Goal: Task Accomplishment & Management: Manage account settings

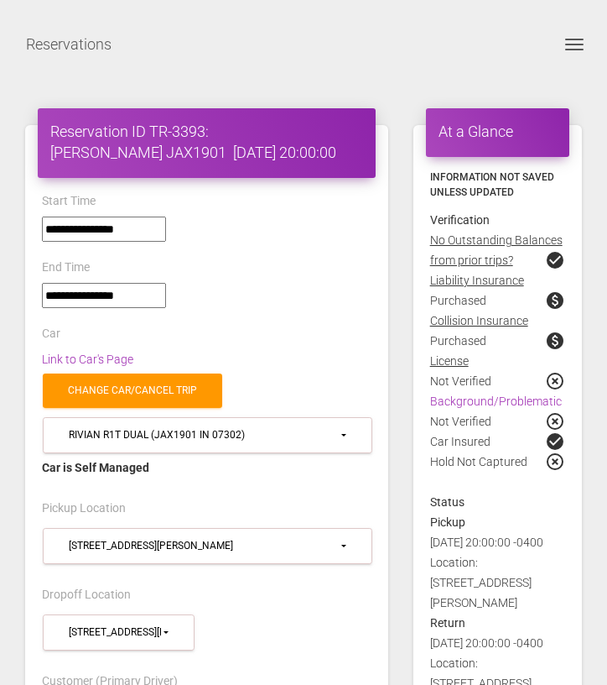
select select "***"
select select
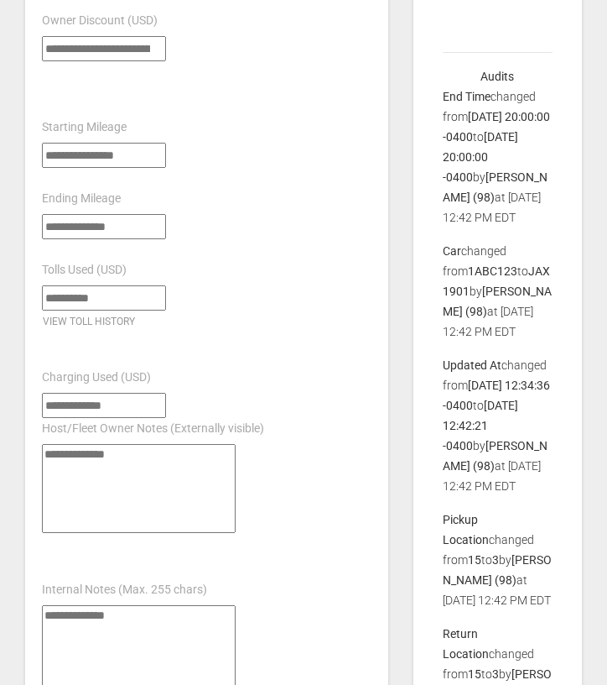
scroll to position [1538, 0]
drag, startPoint x: 441, startPoint y: 249, endPoint x: 477, endPoint y: 303, distance: 65.2
click at [352, 142] on div "*****" at bounding box center [206, 154] width 355 height 25
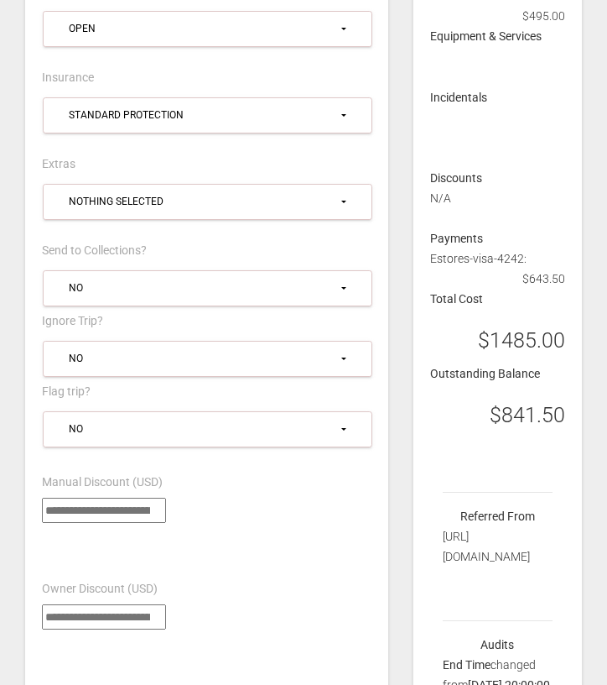
scroll to position [1159, 0]
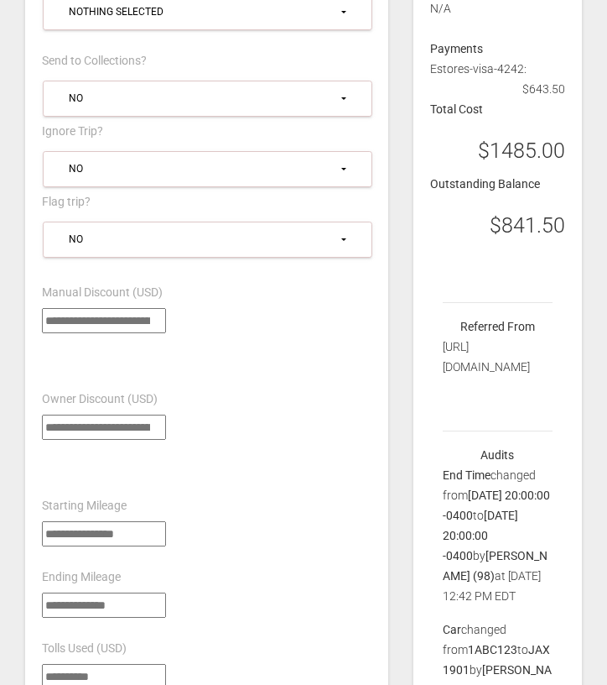
click at [503, 211] on h3 "$841.50" at bounding box center [528, 225] width 76 height 29
copy div "$841.50"
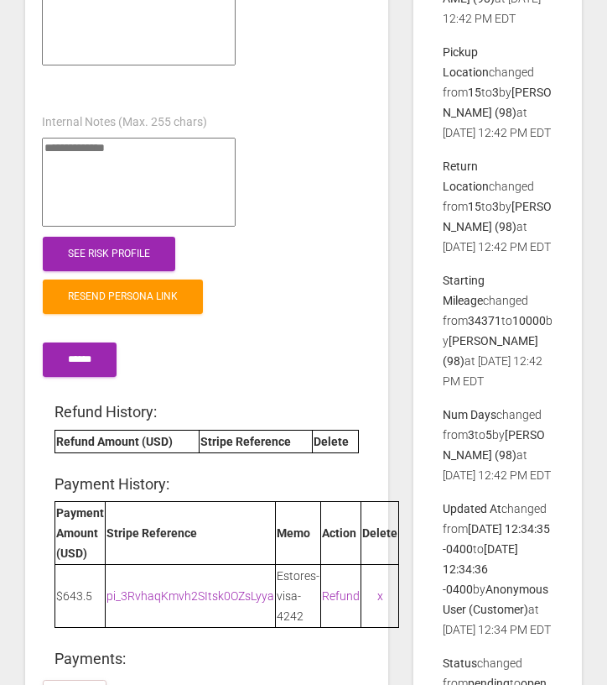
scroll to position [2005, 0]
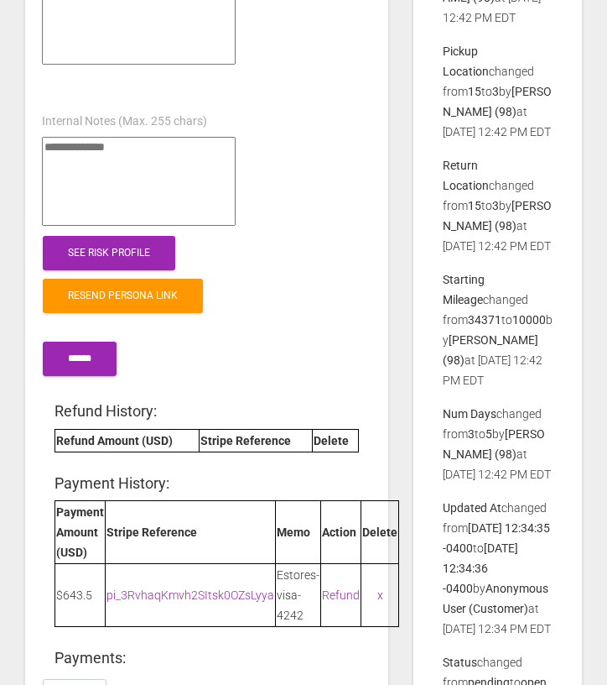
drag, startPoint x: 473, startPoint y: 394, endPoint x: 509, endPoint y: 391, distance: 36.2
click at [509, 404] on p "Num Days changed from 3 to 5 by Grace Mozo (98) at 2025-08-13 12:42 PM EDT" at bounding box center [498, 444] width 110 height 81
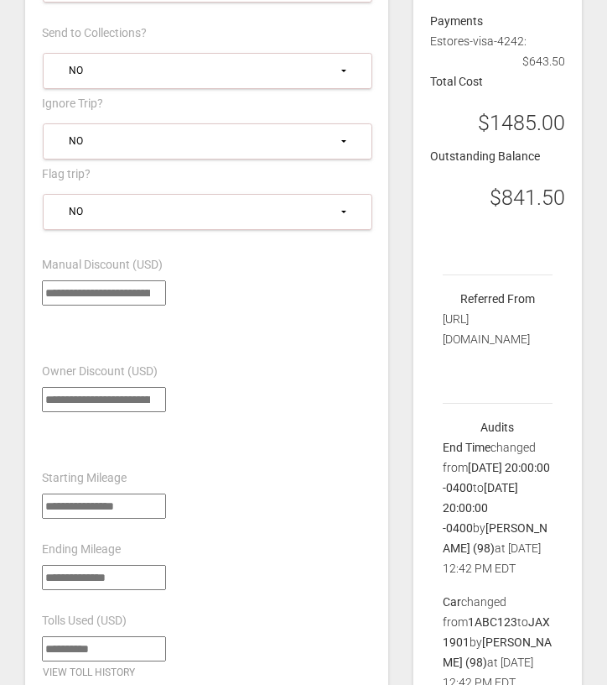
scroll to position [1197, 0]
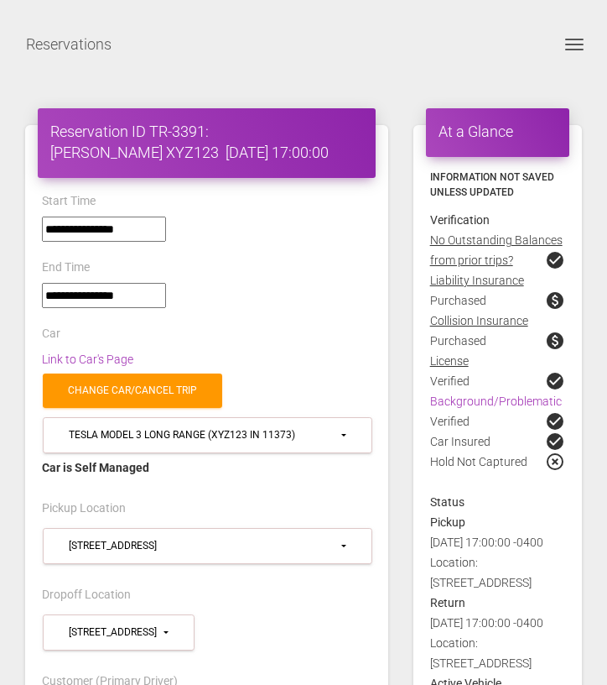
select select "***"
select select
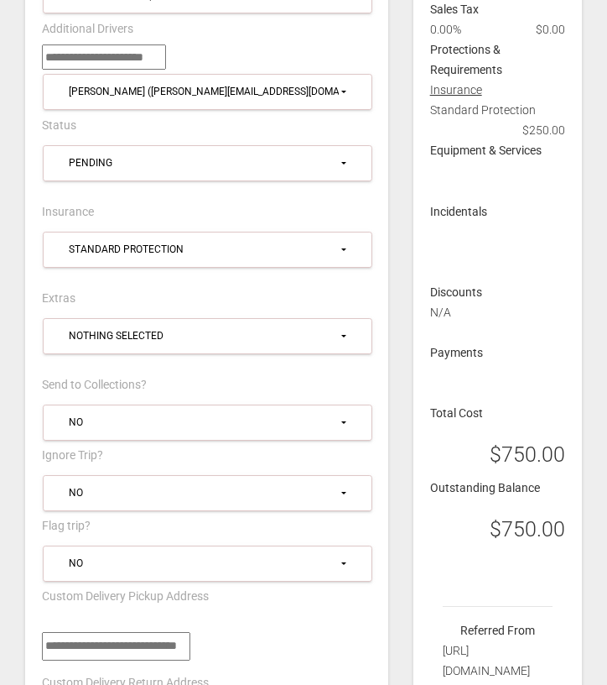
scroll to position [838, 0]
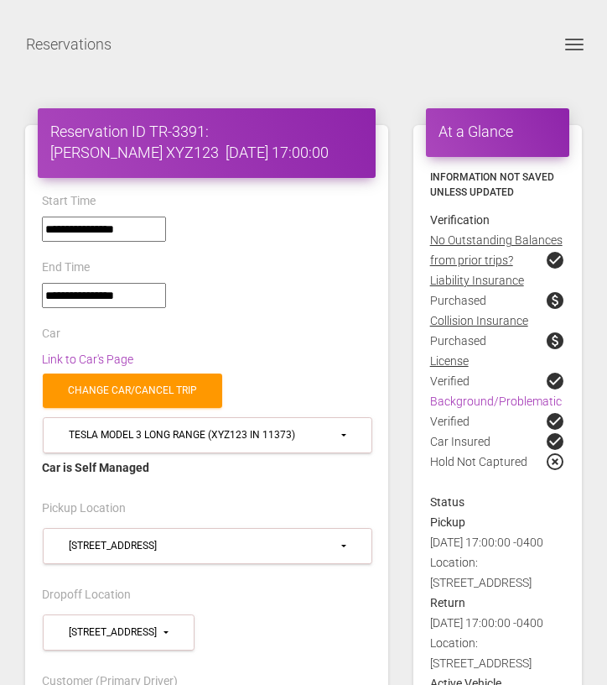
select select "***"
select select
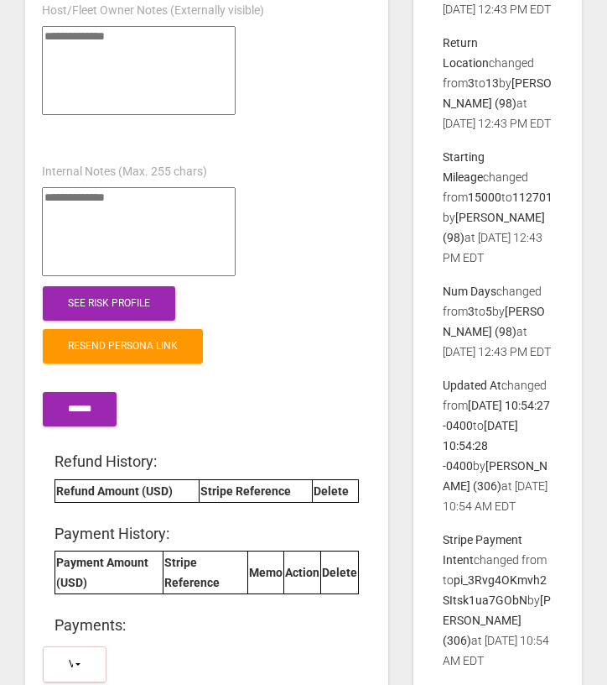
scroll to position [2109, 0]
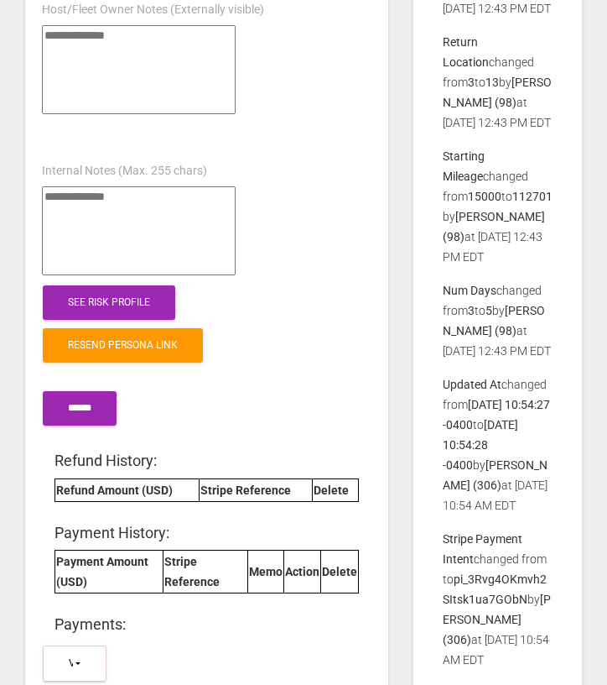
drag, startPoint x: 468, startPoint y: 312, endPoint x: 541, endPoint y: 312, distance: 73.0
click at [542, 312] on p "Num Days changed from 3 to 5 by Grace Mozo (98) at 2025-08-13 12:43 PM EDT" at bounding box center [498, 320] width 110 height 81
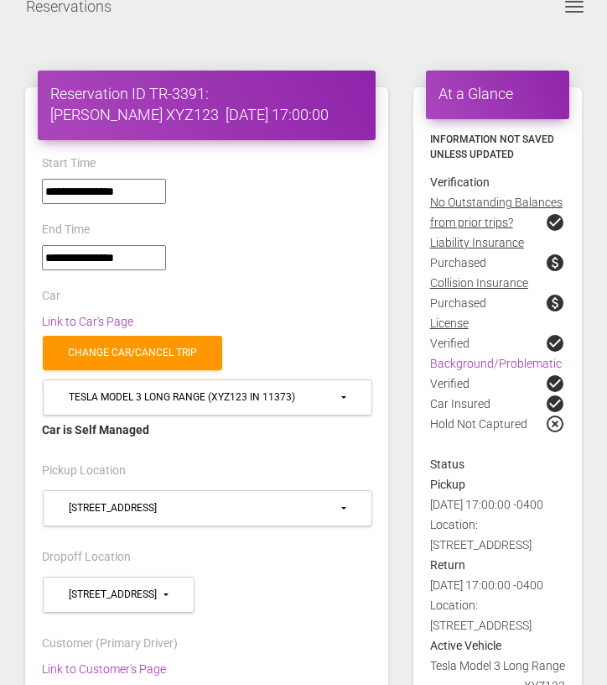
scroll to position [8, 0]
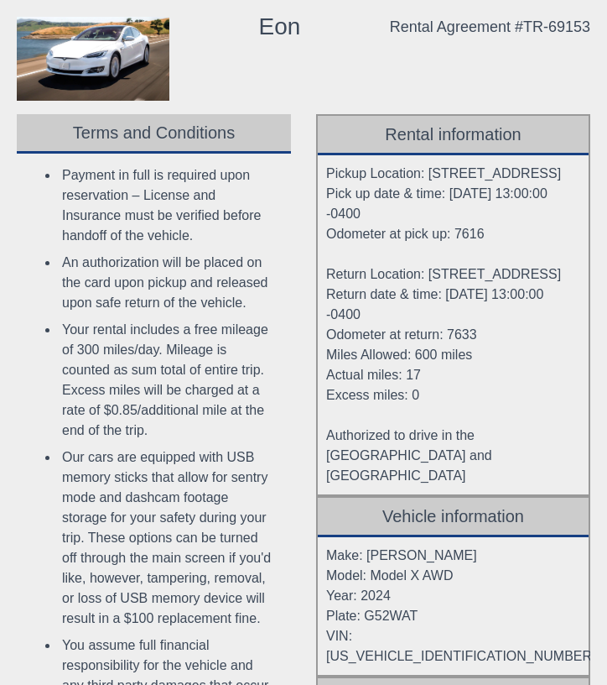
click at [459, 32] on div "Rental Agreement #TR-69153" at bounding box center [490, 27] width 201 height 20
copy body "Rental Agreement #TR-69153"
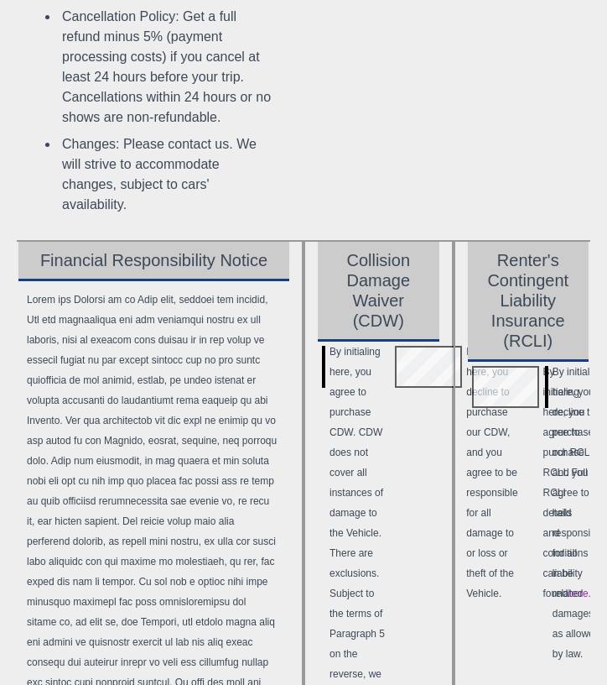
scroll to position [1509, 0]
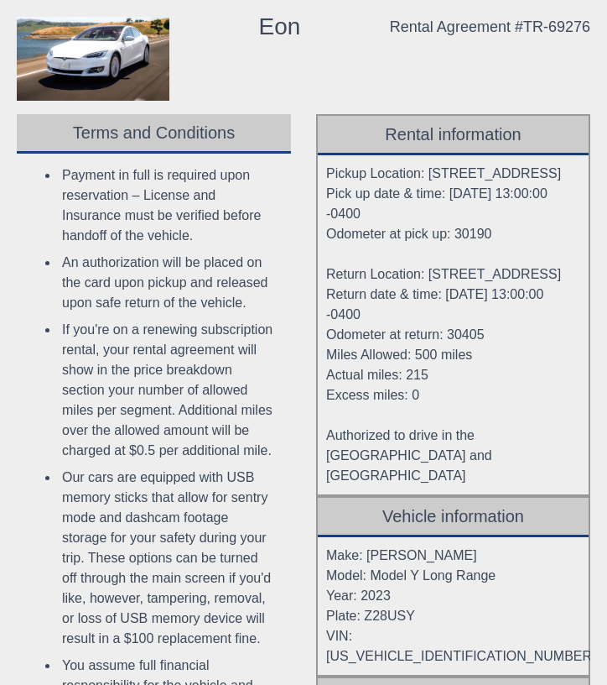
click at [410, 22] on div "Rental Agreement #TR-69276" at bounding box center [490, 27] width 201 height 20
copy body "Rental Agreement #TR-69276"
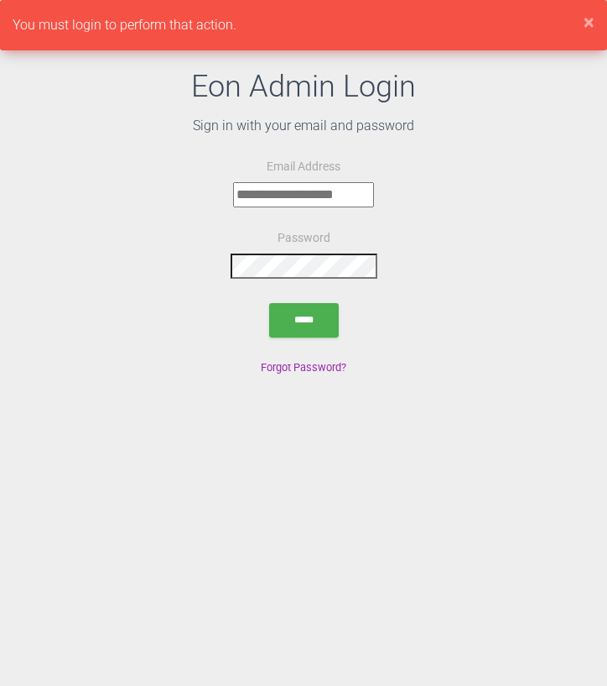
click at [271, 196] on input "email" at bounding box center [303, 194] width 141 height 25
type input "**********"
click at [307, 326] on input "submit" at bounding box center [304, 320] width 70 height 34
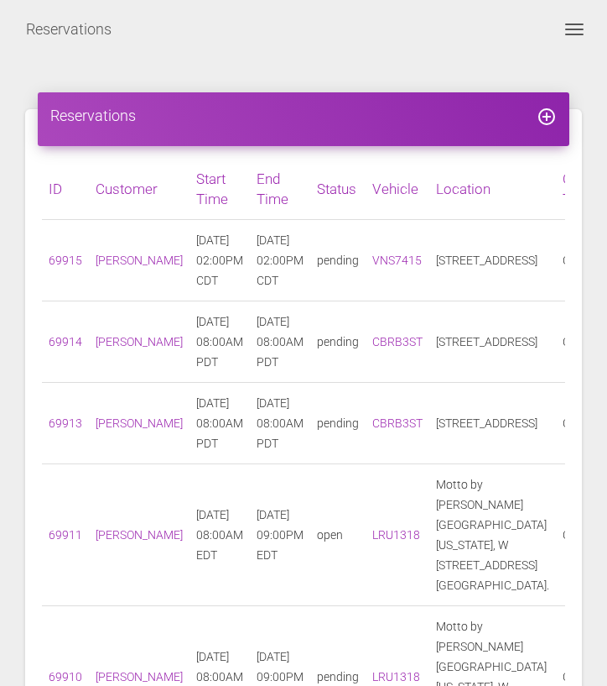
click at [576, 52] on nav "Reservations Toggle navigation search person Account Profile Settings Host Righ…" at bounding box center [303, 29] width 607 height 59
click at [576, 54] on nav "Reservations Toggle navigation search person Account Profile Settings Host Righ…" at bounding box center [303, 29] width 607 height 59
click at [574, 32] on button "Toggle navigation" at bounding box center [575, 29] width 40 height 20
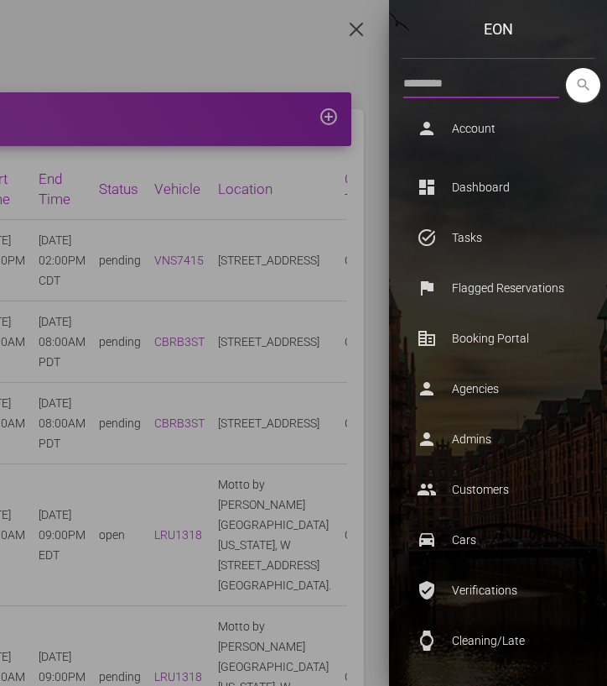
click at [451, 86] on input "text" at bounding box center [482, 83] width 156 height 30
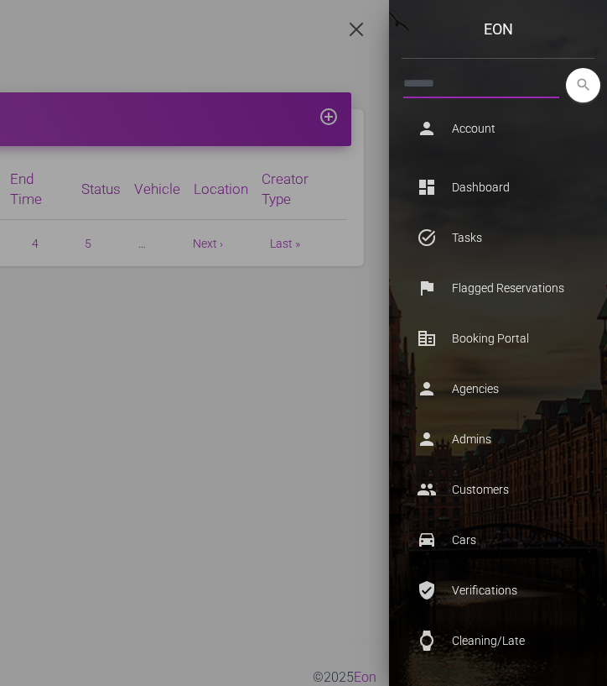
type input "*******"
click at [566, 68] on button "search" at bounding box center [583, 85] width 34 height 34
click at [573, 81] on icon "search" at bounding box center [583, 85] width 34 height 34
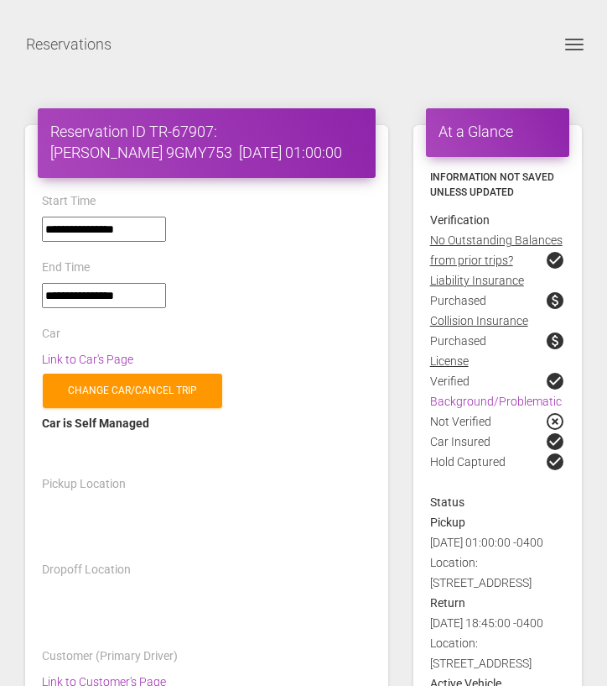
select select "*****"
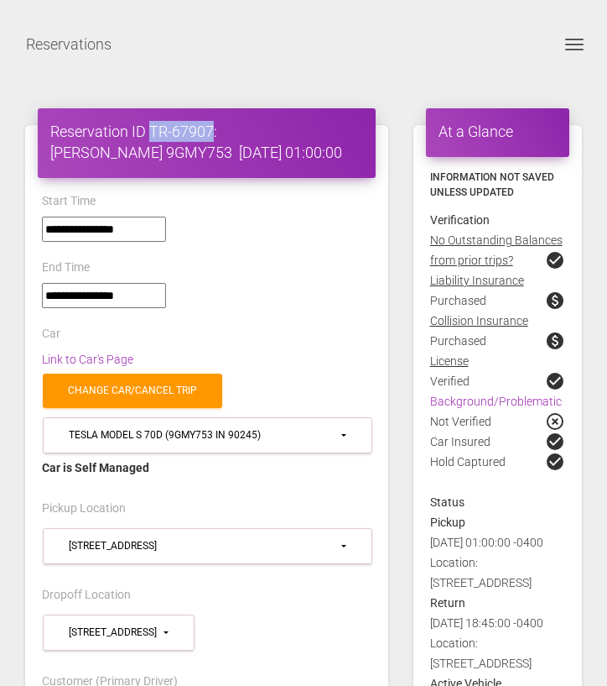
drag, startPoint x: 153, startPoint y: 130, endPoint x: 213, endPoint y: 128, distance: 60.5
click at [213, 128] on h4 "Reservation ID TR-67907: Thomas Rollins 9GMY753 2025-07-28 01:00:00" at bounding box center [206, 142] width 313 height 42
copy h4 "TR-67907"
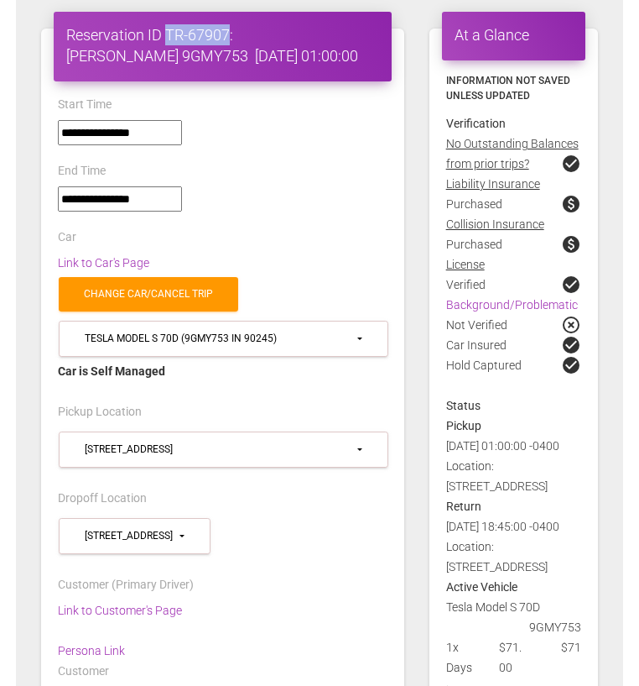
scroll to position [91, 0]
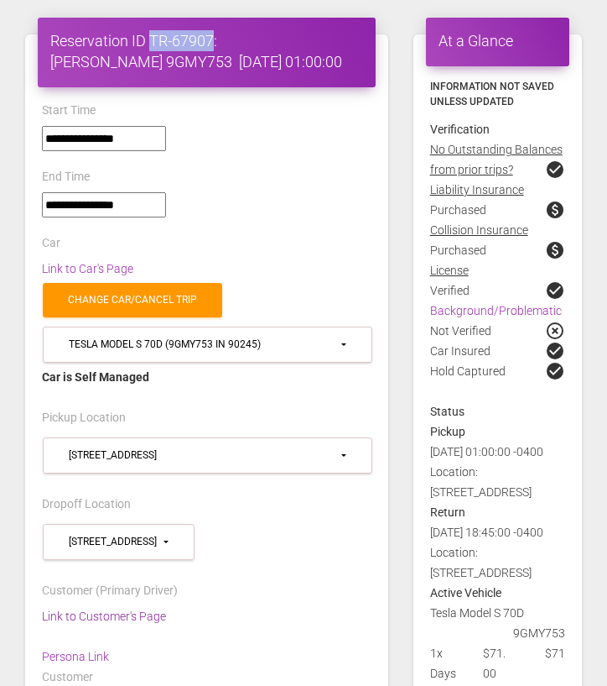
click at [138, 612] on link "Link to Customer's Page" at bounding box center [104, 615] width 124 height 13
click at [170, 30] on h4 "Reservation ID TR-67907: Thomas Rollins 9GMY753 2025-07-28 01:00:00" at bounding box center [206, 51] width 313 height 42
click at [180, 36] on h4 "Reservation ID TR-67907: Thomas Rollins 9GMY753 2025-07-28 01:00:00" at bounding box center [206, 51] width 313 height 42
copy h4 "67907"
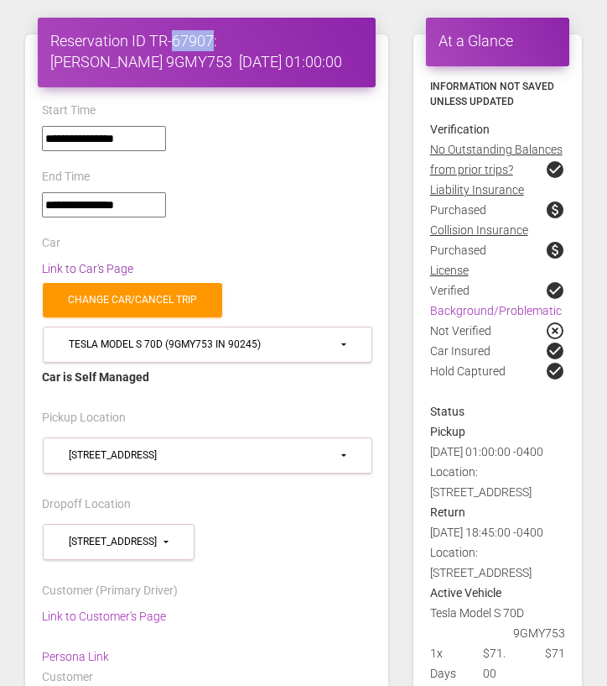
click at [109, 264] on link "Link to Car's Page" at bounding box center [87, 268] width 91 height 13
click at [186, 40] on h4 "Reservation ID TR-67907: Thomas Rollins 9GMY753 2025-07-28 01:00:00" at bounding box center [206, 51] width 313 height 42
drag, startPoint x: 151, startPoint y: 40, endPoint x: 213, endPoint y: 34, distance: 62.4
click at [213, 34] on h4 "Reservation ID TR-67907: Thomas Rollins 9GMY753 2025-07-28 01:00:00" at bounding box center [206, 51] width 313 height 42
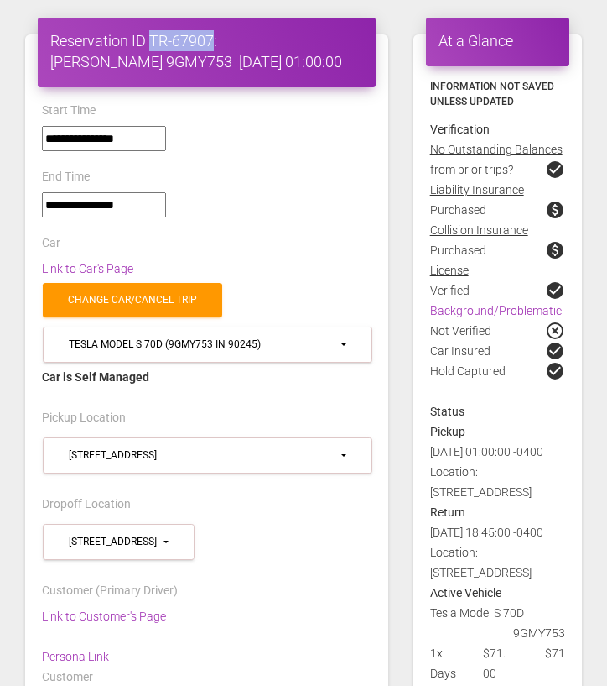
copy h4 "TR-67907"
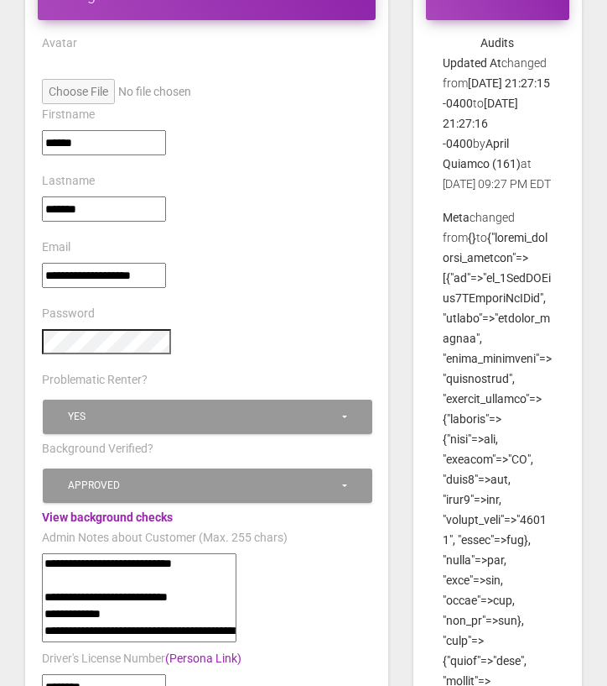
scroll to position [121, 0]
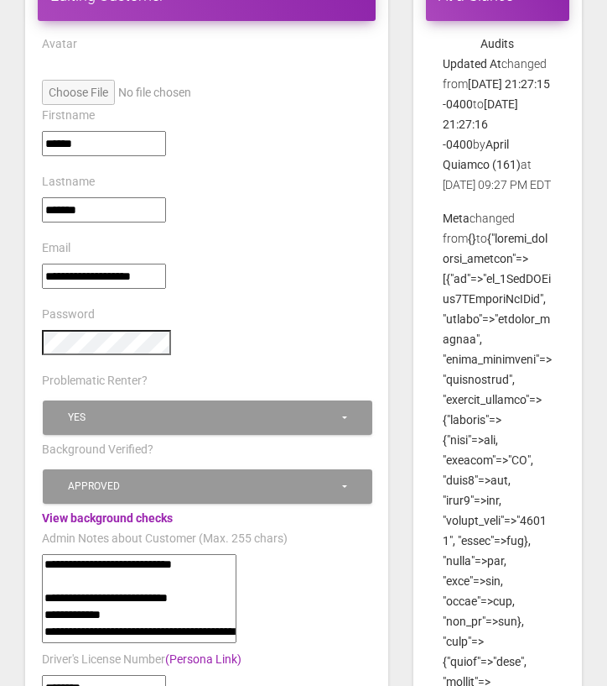
click at [111, 269] on input"] "**********" at bounding box center [104, 275] width 124 height 25
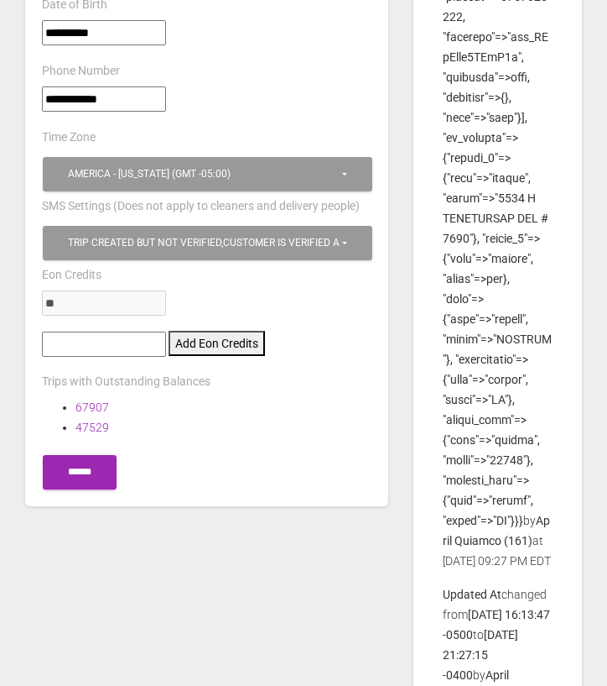
scroll to position [1225, 0]
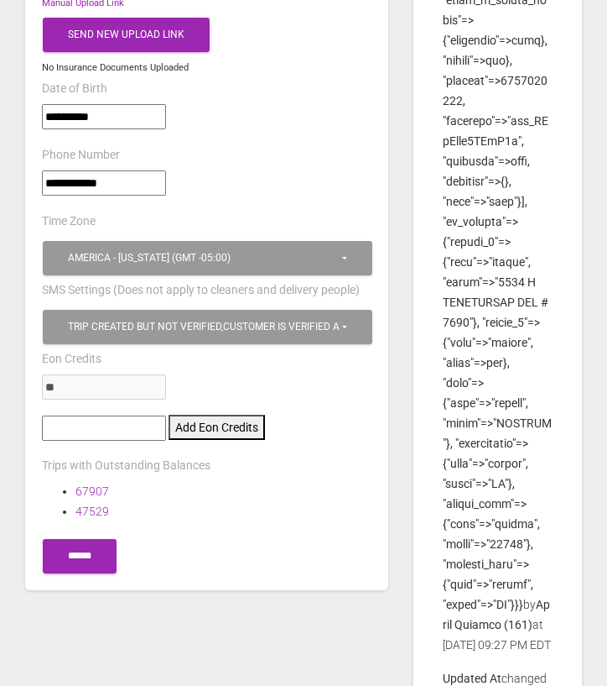
click at [138, 170] on input"] "**********" at bounding box center [104, 182] width 124 height 25
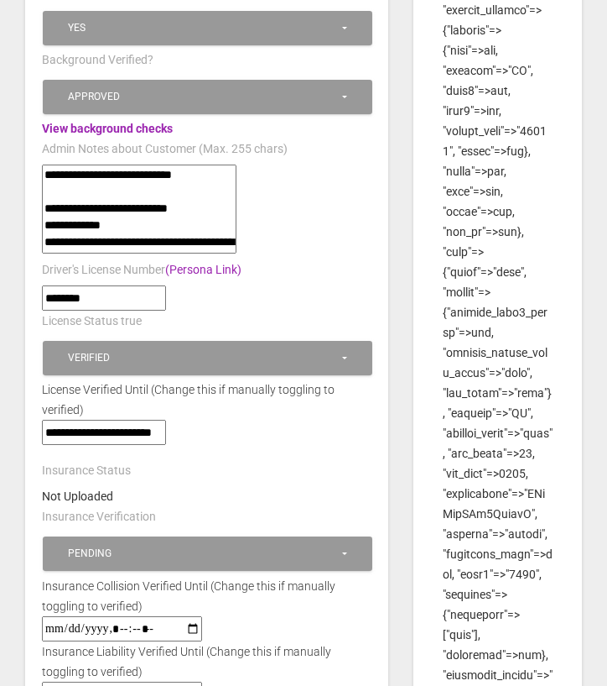
scroll to position [0, 0]
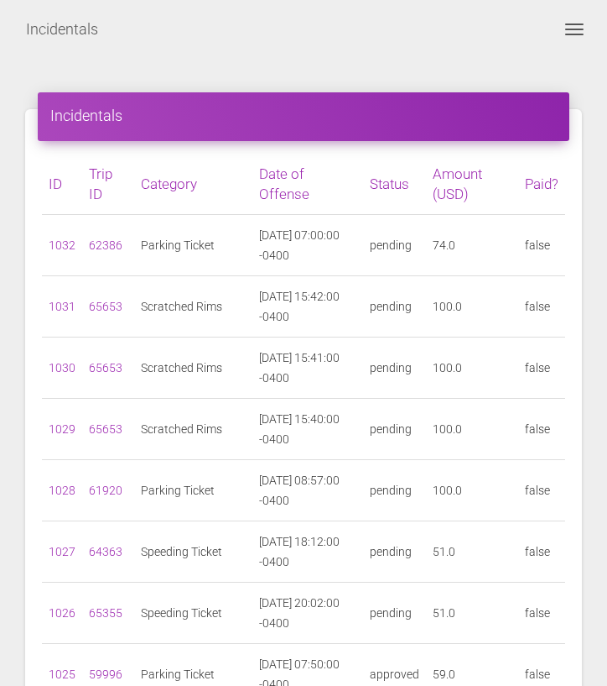
click at [582, 31] on button "Toggle navigation" at bounding box center [575, 29] width 40 height 20
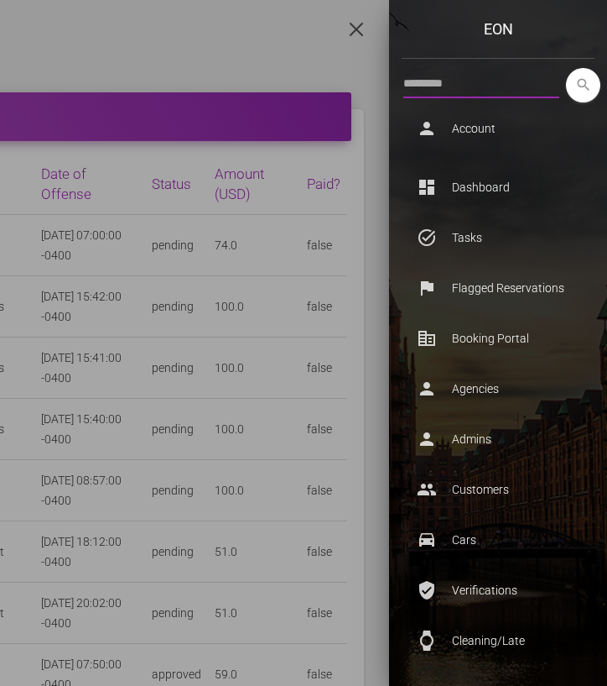
click at [520, 83] on input "text" at bounding box center [482, 83] width 156 height 30
paste input "*****"
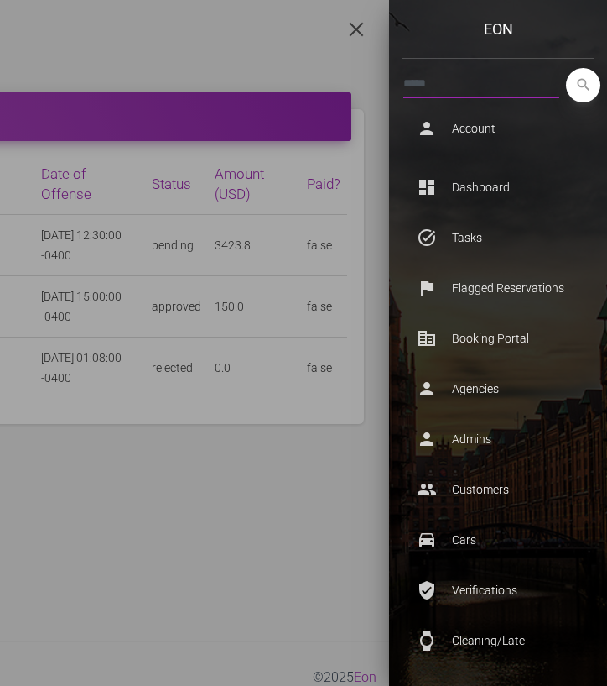
type input "*****"
click at [592, 82] on icon "search" at bounding box center [583, 85] width 34 height 34
click at [576, 84] on icon "search" at bounding box center [583, 85] width 34 height 34
click at [204, 73] on div at bounding box center [85, 356] width 607 height 712
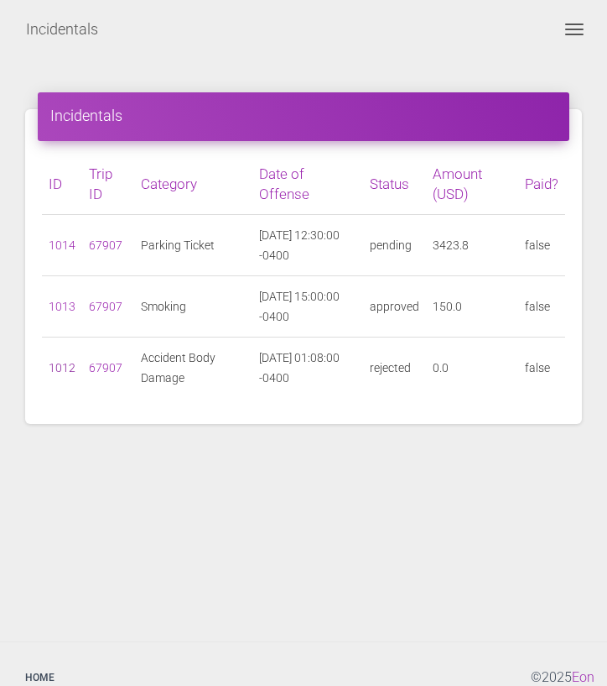
click at [63, 363] on link "1012" at bounding box center [62, 367] width 27 height 13
click at [580, 20] on button "Toggle navigation" at bounding box center [575, 29] width 40 height 20
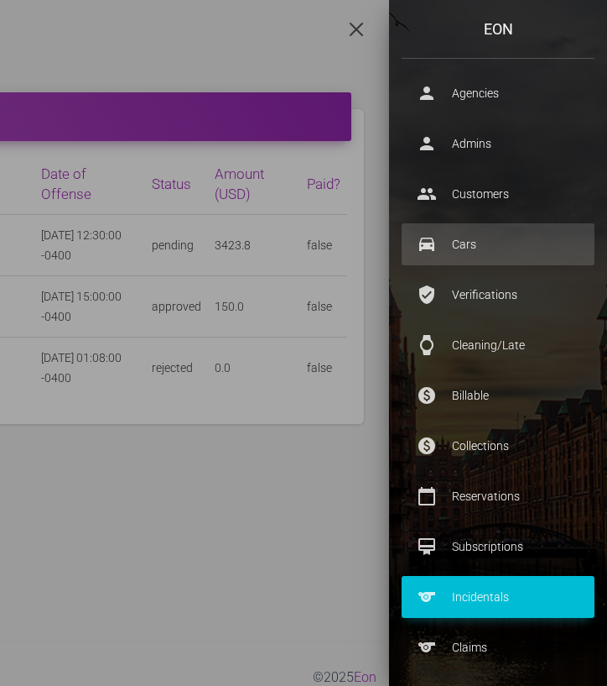
scroll to position [296, 0]
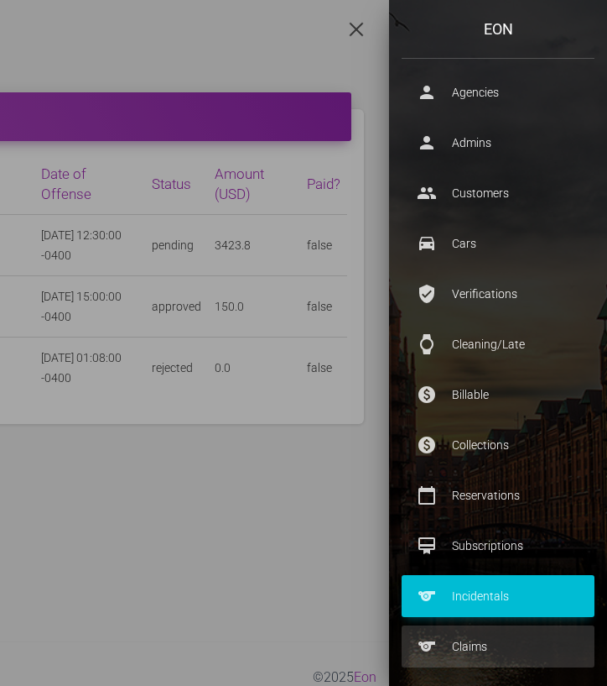
click at [456, 658] on p "Claims" at bounding box center [498, 645] width 168 height 25
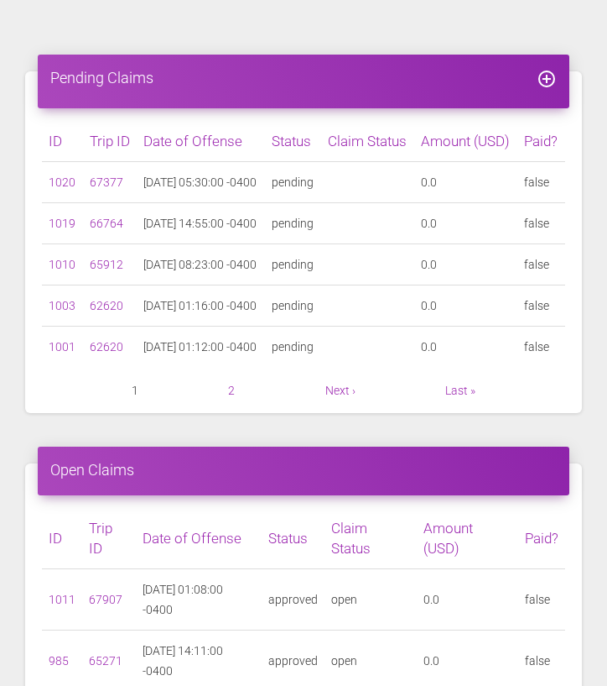
scroll to position [415, 0]
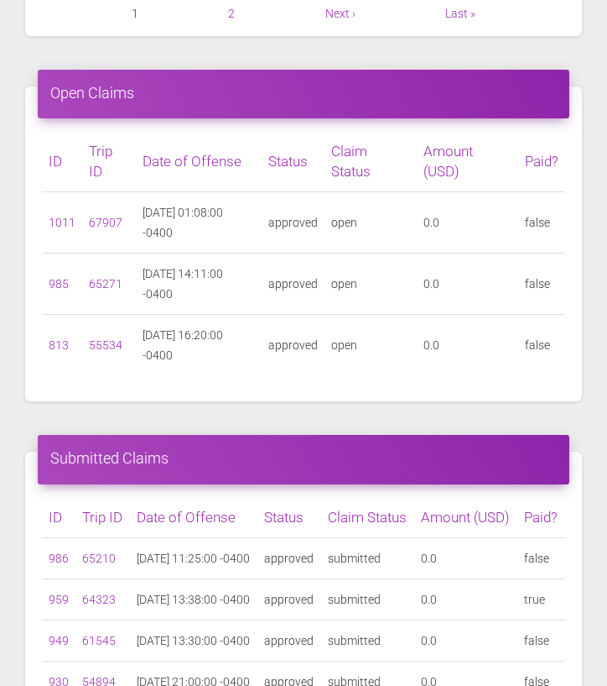
click at [59, 229] on link "1011" at bounding box center [62, 222] width 27 height 13
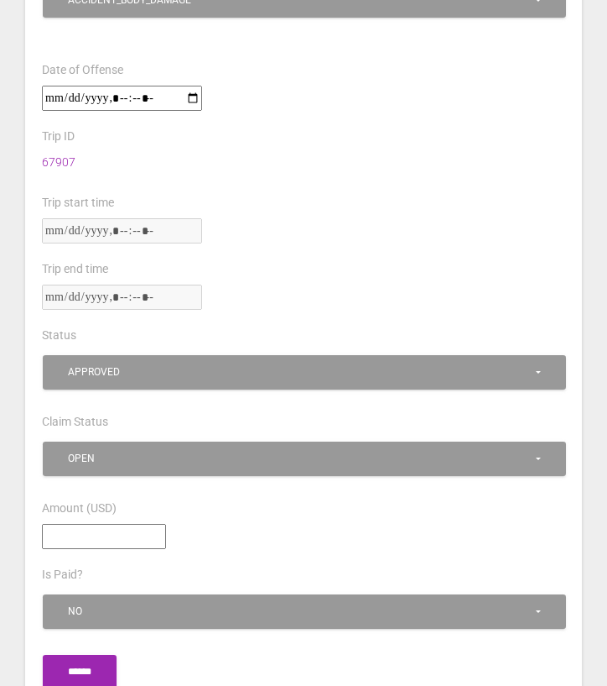
scroll to position [1778, 0]
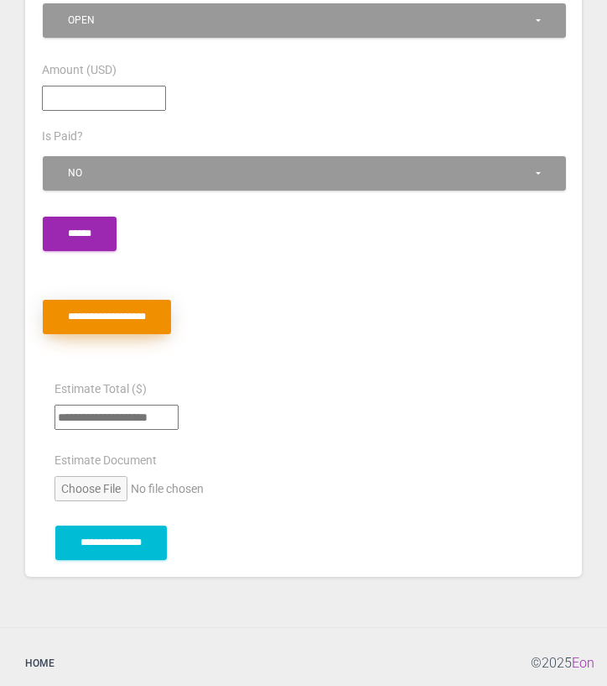
click at [129, 310] on input "**********" at bounding box center [107, 317] width 128 height 34
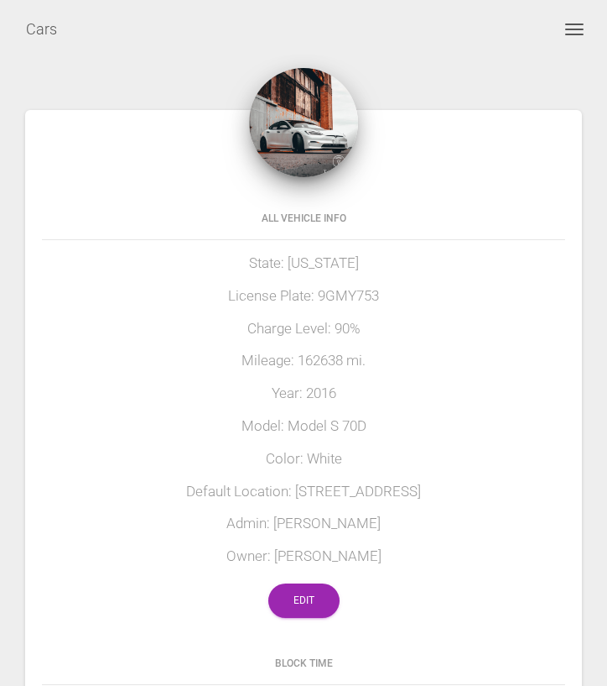
click at [324, 297] on h5 "License Plate: 9GMY753" at bounding box center [304, 296] width 524 height 20
copy h5 "9GMY753"
click at [295, 600] on link "Edit" at bounding box center [304, 600] width 71 height 34
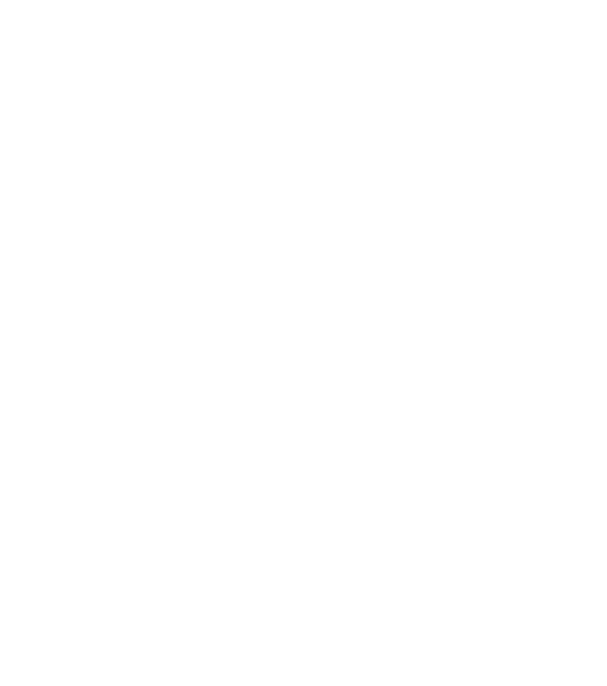
select select "*"
select select "**"
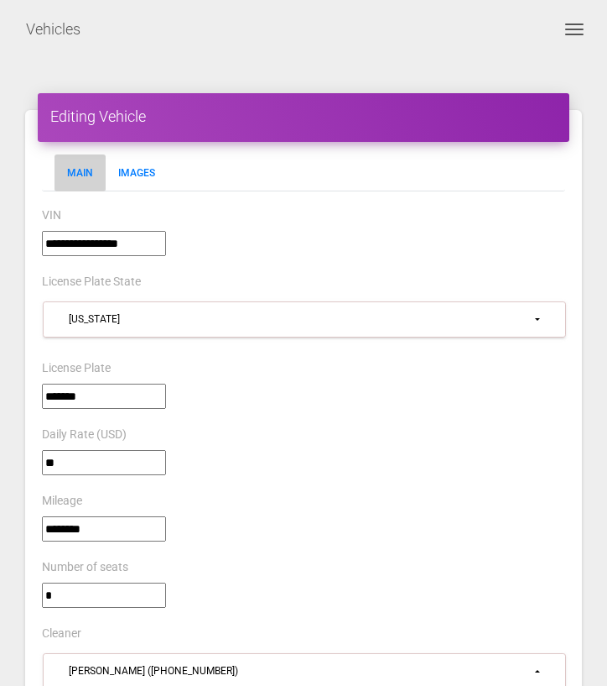
click at [137, 235] on input"] "**********" at bounding box center [104, 243] width 124 height 25
type input"] "**********"
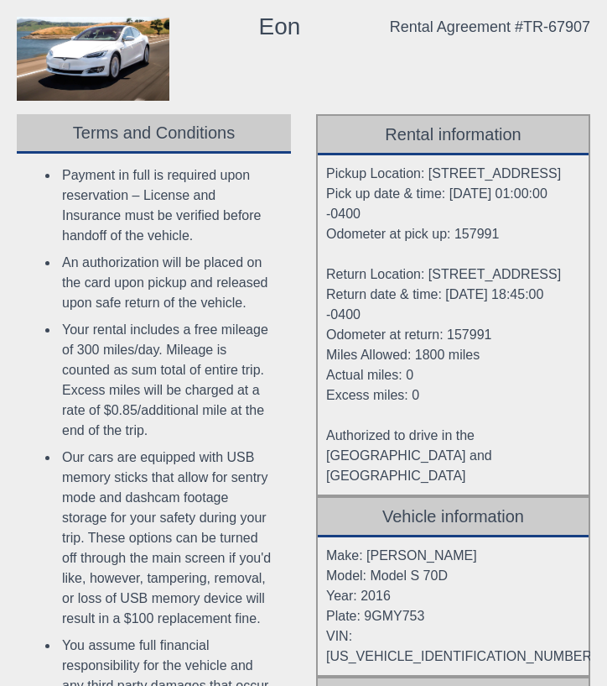
click at [505, 25] on div "Rental Agreement #TR-67907" at bounding box center [490, 27] width 201 height 20
copy body "Rental Agreement #TR-67907"
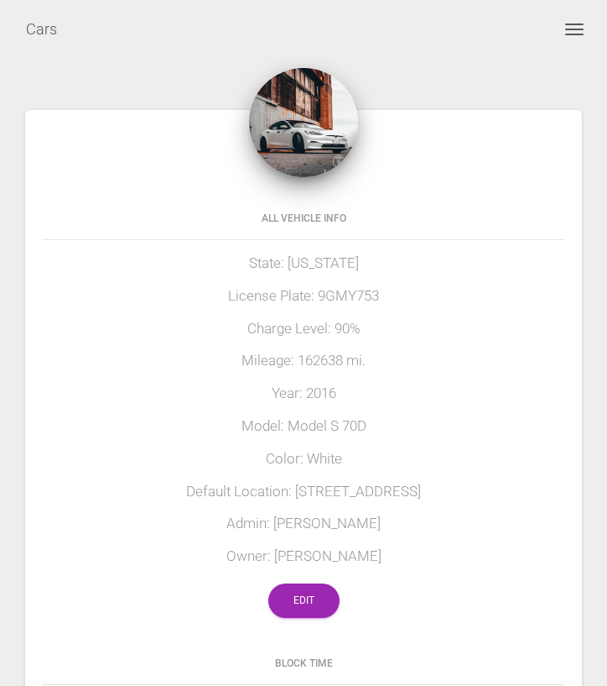
click at [358, 293] on h5 "License Plate: 9GMY753" at bounding box center [304, 296] width 524 height 20
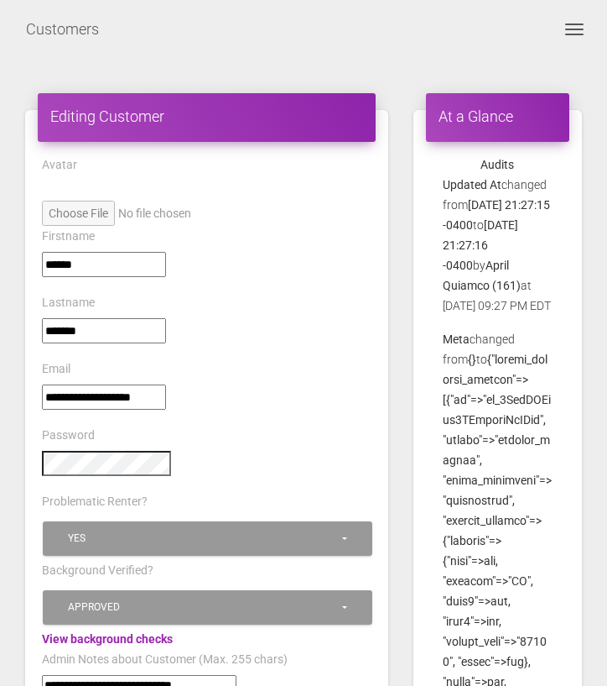
click at [111, 393] on input"] "**********" at bounding box center [104, 396] width 124 height 25
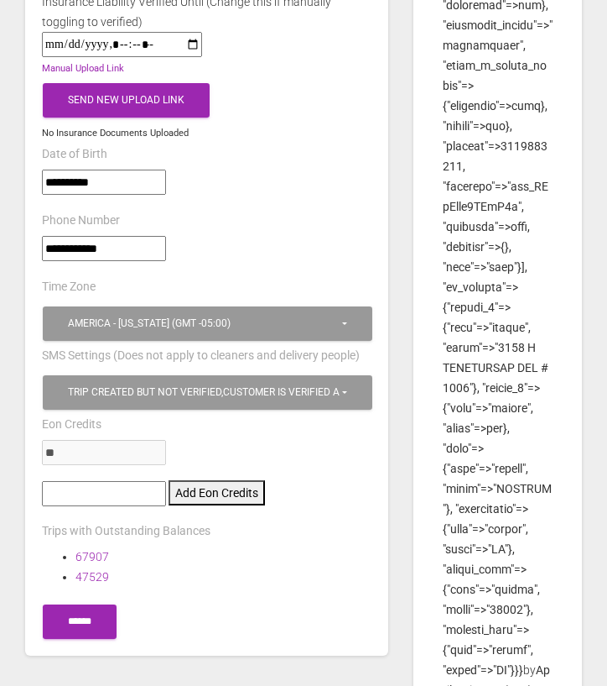
scroll to position [1077, 0]
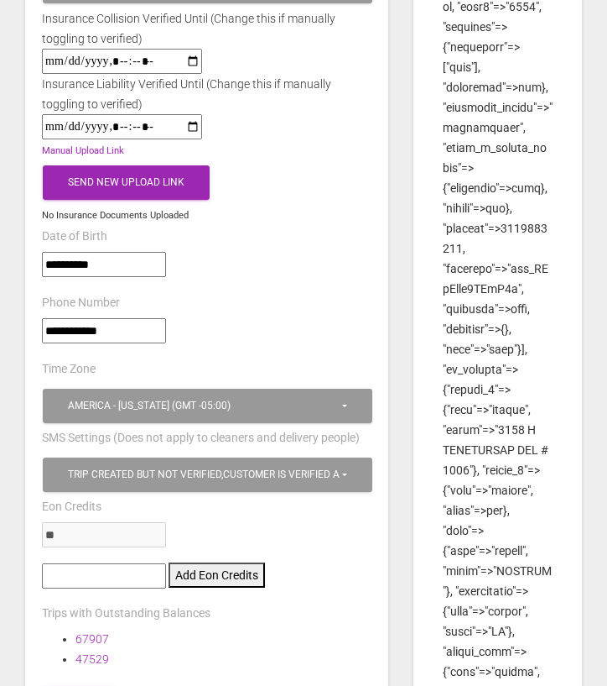
click at [96, 318] on input"] "**********" at bounding box center [104, 330] width 124 height 25
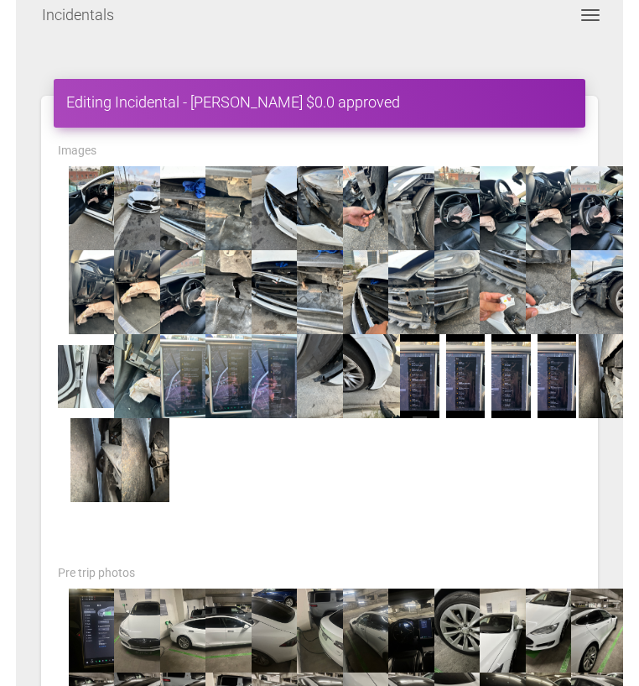
scroll to position [16, 0]
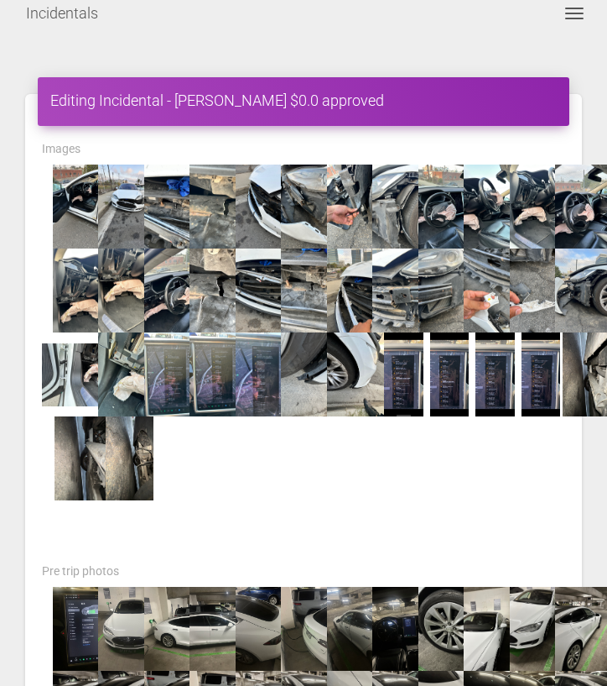
click at [70, 182] on img at bounding box center [84, 206] width 84 height 84
click at [65, 183] on img at bounding box center [84, 206] width 84 height 84
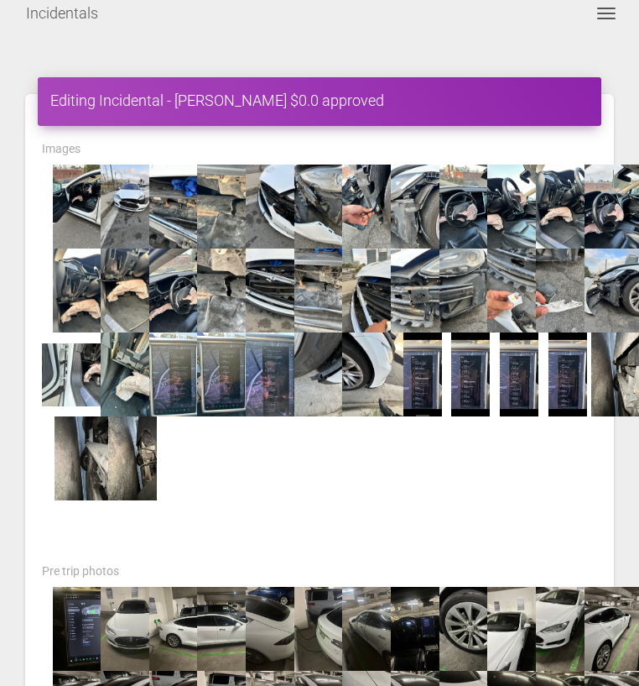
drag, startPoint x: 129, startPoint y: 285, endPoint x: 946, endPoint y: 370, distance: 821.6
click at [206, 461] on div at bounding box center [319, 332] width 581 height 336
drag, startPoint x: 280, startPoint y: 278, endPoint x: 1233, endPoint y: 303, distance: 953.5
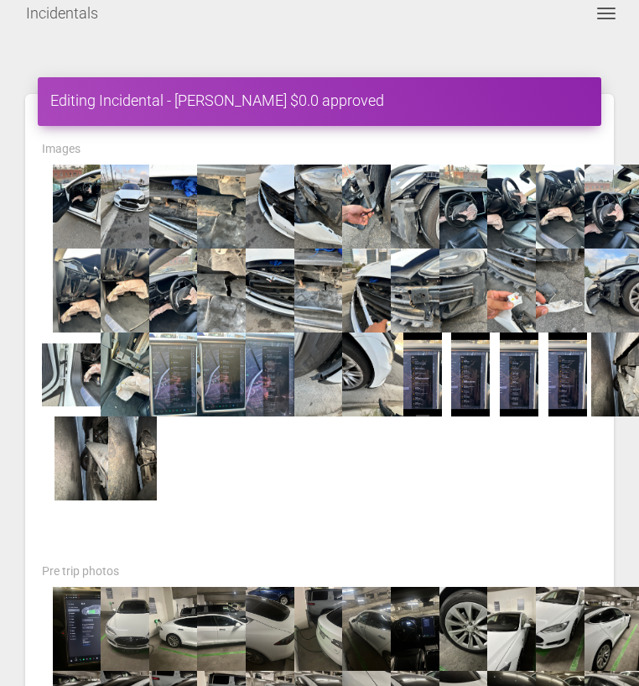
click at [274, 517] on div at bounding box center [319, 362] width 581 height 396
drag, startPoint x: 326, startPoint y: 270, endPoint x: 921, endPoint y: 383, distance: 606.4
click at [268, 519] on div at bounding box center [319, 362] width 581 height 396
drag, startPoint x: 327, startPoint y: 300, endPoint x: 937, endPoint y: 402, distance: 618.4
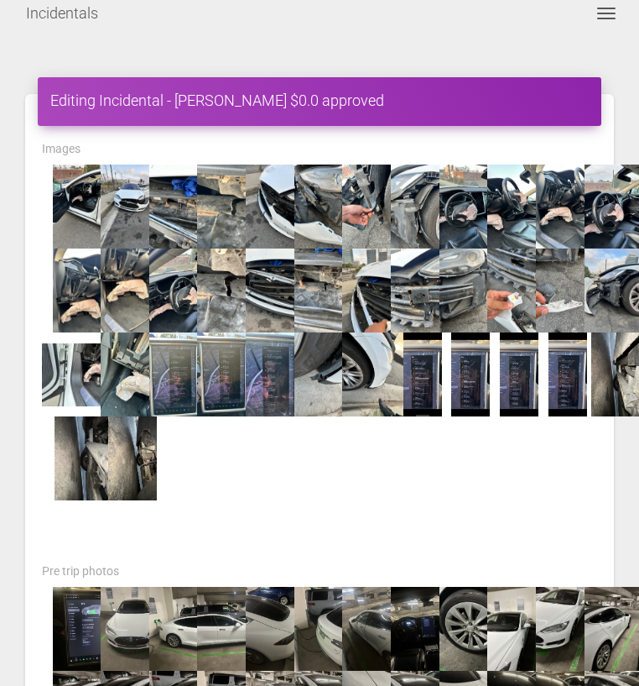
click at [230, 529] on div at bounding box center [319, 362] width 581 height 396
drag, startPoint x: 373, startPoint y: 299, endPoint x: 967, endPoint y: 348, distance: 596.1
click at [498, 457] on div at bounding box center [319, 332] width 581 height 336
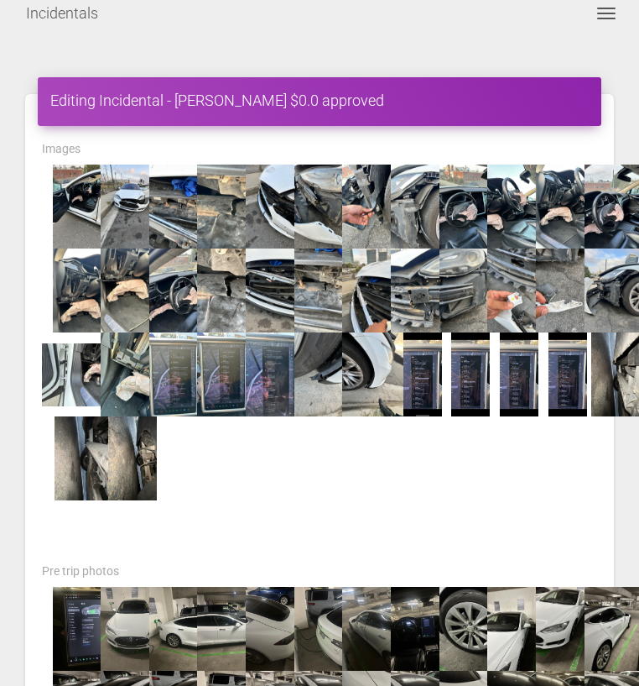
drag, startPoint x: 467, startPoint y: 279, endPoint x: 857, endPoint y: 362, distance: 398.9
click at [340, 478] on div at bounding box center [319, 332] width 581 height 336
drag, startPoint x: 515, startPoint y: 292, endPoint x: 863, endPoint y: 404, distance: 365.1
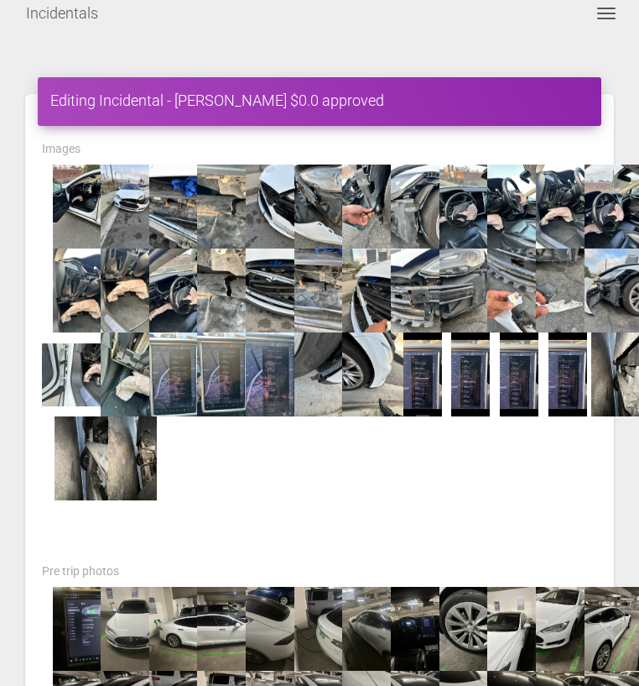
click at [546, 478] on div at bounding box center [319, 332] width 581 height 336
drag, startPoint x: 566, startPoint y: 287, endPoint x: 1118, endPoint y: 257, distance: 552.9
click at [555, 475] on div at bounding box center [319, 332] width 581 height 336
drag, startPoint x: 87, startPoint y: 383, endPoint x: 890, endPoint y: 335, distance: 804.4
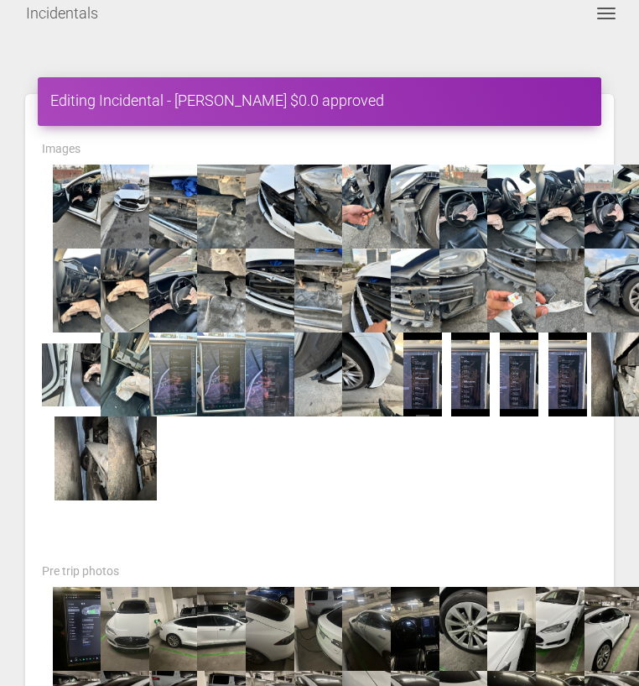
click at [318, 494] on div at bounding box center [319, 332] width 581 height 336
drag, startPoint x: 235, startPoint y: 363, endPoint x: 1130, endPoint y: 270, distance: 900.1
click at [185, 456] on div at bounding box center [319, 332] width 581 height 336
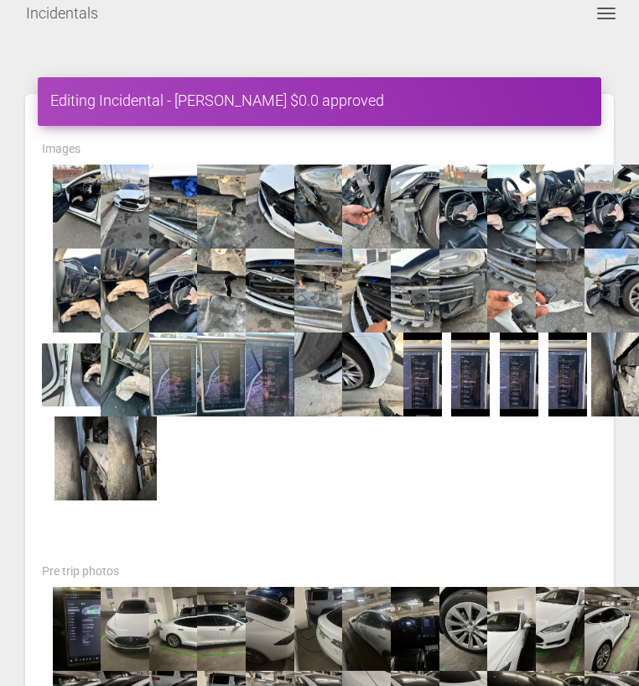
drag, startPoint x: 169, startPoint y: 390, endPoint x: 459, endPoint y: 505, distance: 312.2
drag, startPoint x: 233, startPoint y: 379, endPoint x: 929, endPoint y: 404, distance: 696.0
click at [345, 498] on div at bounding box center [319, 332] width 581 height 336
drag, startPoint x: 226, startPoint y: 359, endPoint x: 814, endPoint y: 371, distance: 588.3
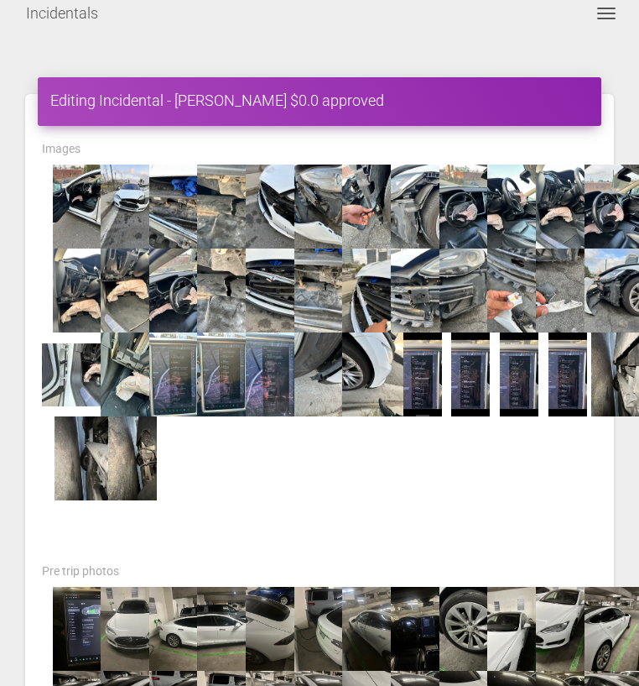
click at [180, 507] on div at bounding box center [319, 362] width 581 height 396
drag, startPoint x: 322, startPoint y: 372, endPoint x: 877, endPoint y: 279, distance: 562.4
click at [446, 493] on div at bounding box center [319, 332] width 581 height 336
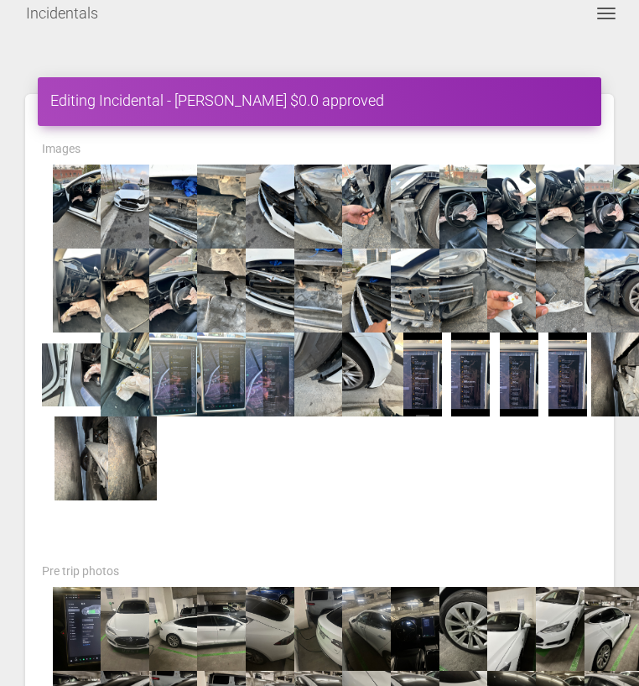
drag, startPoint x: 320, startPoint y: 372, endPoint x: 301, endPoint y: 472, distance: 102.4
click at [301, 473] on div at bounding box center [319, 332] width 581 height 336
click at [301, 472] on div at bounding box center [319, 332] width 581 height 336
drag, startPoint x: 323, startPoint y: 359, endPoint x: 428, endPoint y: 561, distance: 227.8
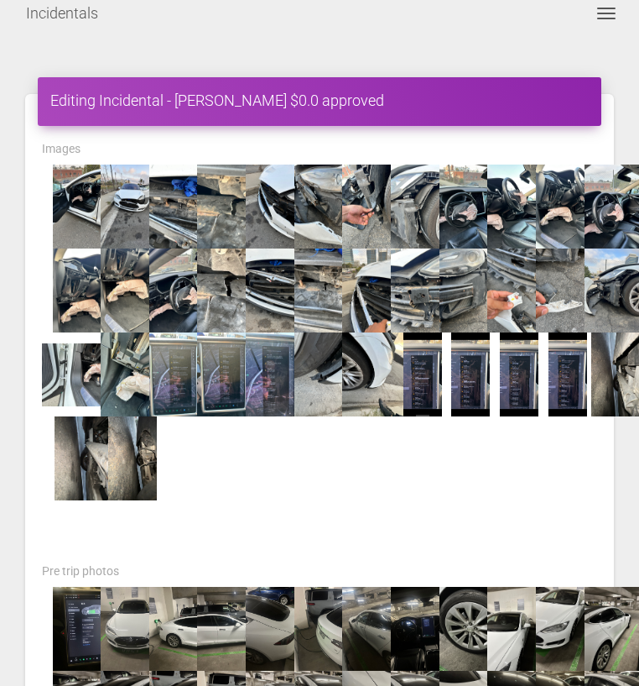
click at [428, 561] on div "Pre trip photos" at bounding box center [319, 573] width 581 height 26
drag, startPoint x: 321, startPoint y: 382, endPoint x: 573, endPoint y: 387, distance: 251.8
click at [388, 505] on div at bounding box center [319, 362] width 581 height 396
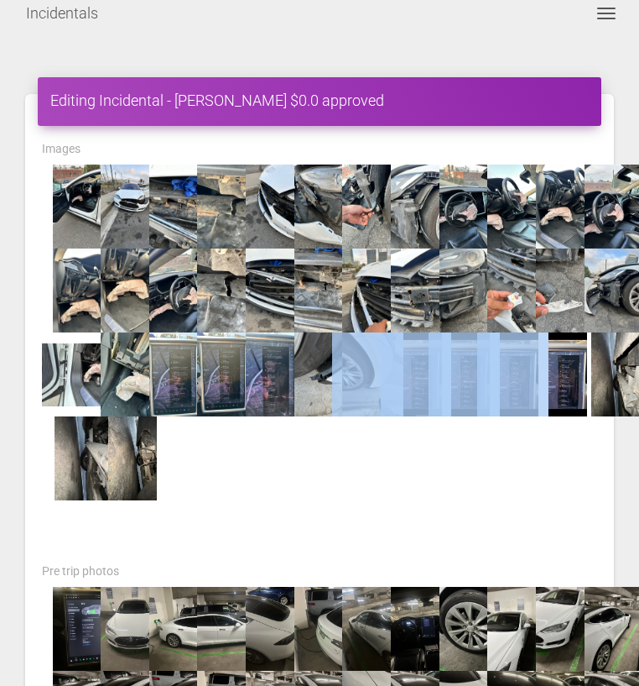
drag, startPoint x: 323, startPoint y: 383, endPoint x: 504, endPoint y: 415, distance: 184.2
click at [504, 415] on div at bounding box center [319, 332] width 581 height 336
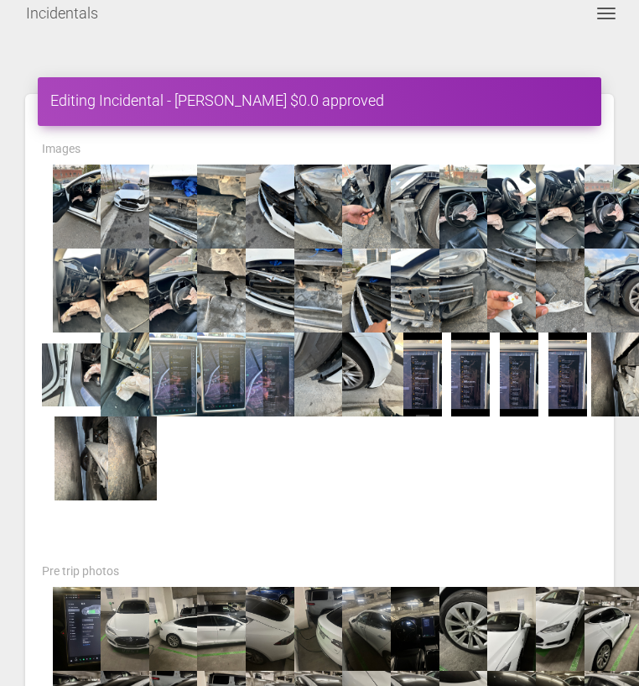
click at [459, 465] on div at bounding box center [319, 332] width 581 height 336
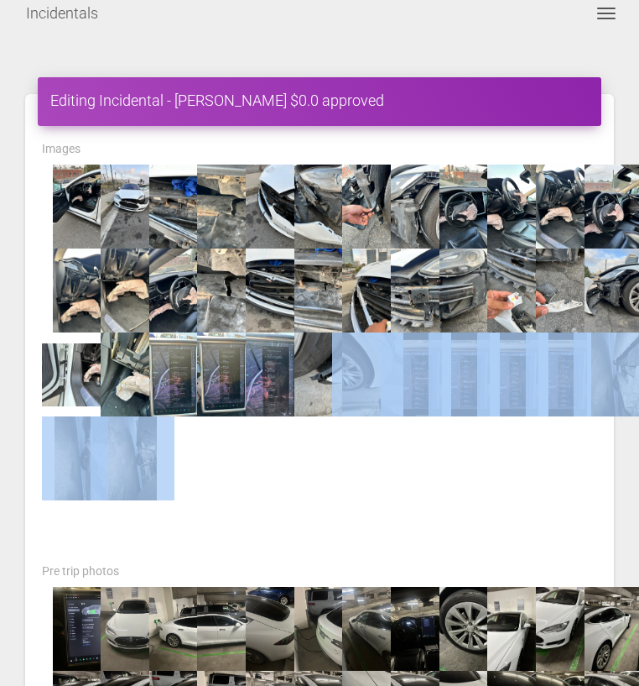
drag, startPoint x: 321, startPoint y: 365, endPoint x: 360, endPoint y: 532, distance: 171.4
click at [381, 516] on div at bounding box center [319, 362] width 581 height 396
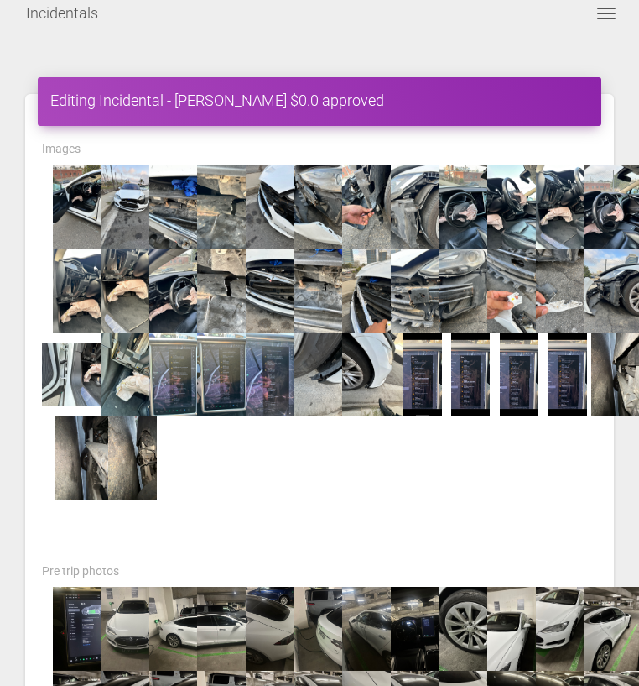
click at [359, 532] on div at bounding box center [319, 362] width 581 height 396
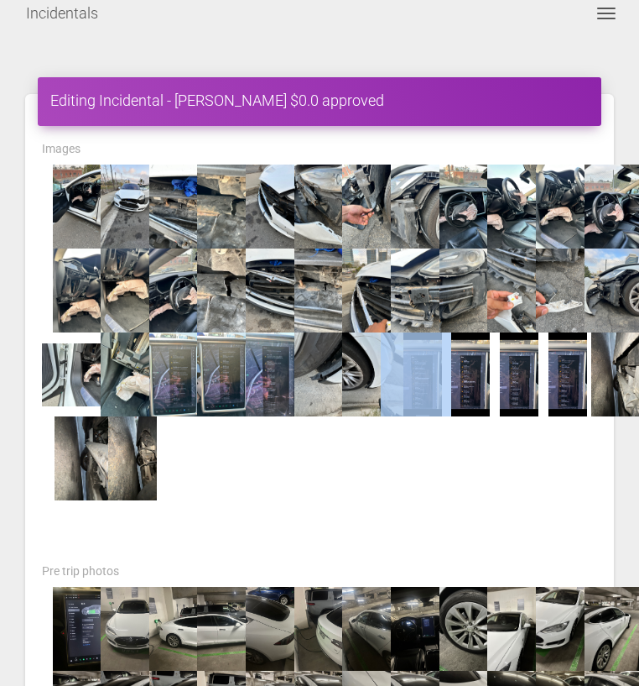
drag, startPoint x: 376, startPoint y: 359, endPoint x: 393, endPoint y: 471, distance: 112.9
click at [395, 465] on div at bounding box center [319, 332] width 581 height 336
click at [393, 471] on div at bounding box center [319, 332] width 581 height 336
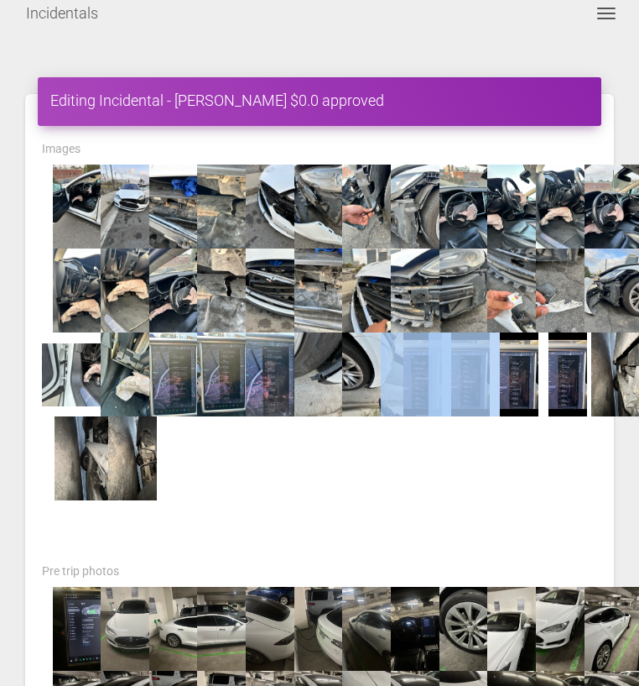
drag, startPoint x: 368, startPoint y: 388, endPoint x: 437, endPoint y: 448, distance: 91.0
click at [438, 448] on div at bounding box center [319, 332] width 581 height 336
click at [437, 448] on div at bounding box center [319, 332] width 581 height 336
drag, startPoint x: 421, startPoint y: 353, endPoint x: 1016, endPoint y: 365, distance: 595.0
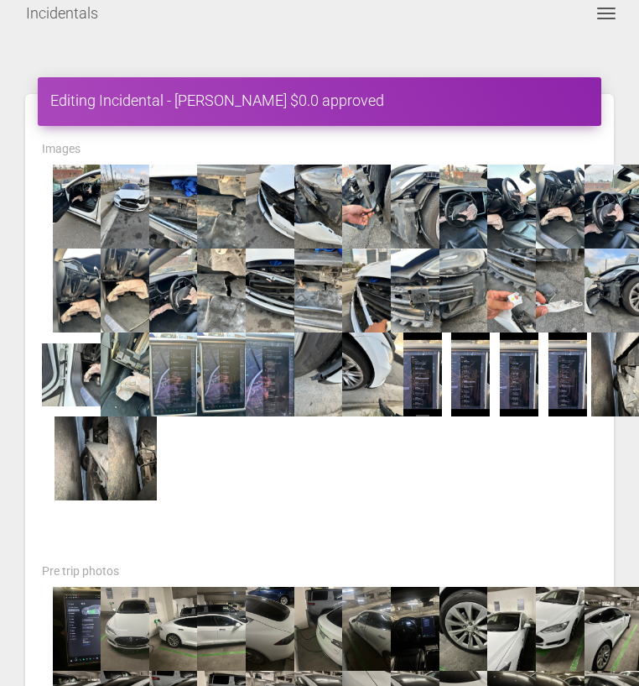
click at [410, 461] on div at bounding box center [319, 332] width 581 height 336
drag, startPoint x: 418, startPoint y: 394, endPoint x: 587, endPoint y: 474, distance: 186.9
click at [537, 474] on div at bounding box center [319, 332] width 581 height 336
click at [607, 378] on img at bounding box center [616, 374] width 84 height 84
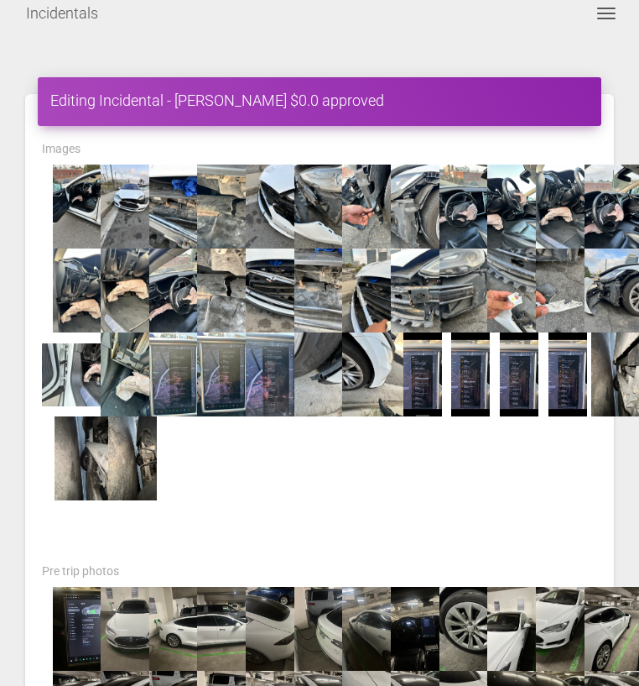
drag, startPoint x: 477, startPoint y: 374, endPoint x: 959, endPoint y: 365, distance: 482.5
click at [441, 474] on div at bounding box center [319, 332] width 581 height 336
drag, startPoint x: 467, startPoint y: 389, endPoint x: 905, endPoint y: 353, distance: 438.6
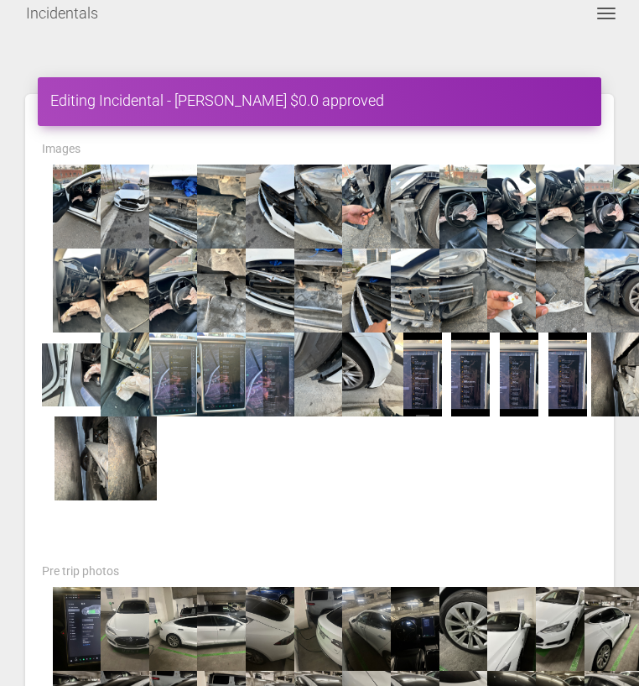
click at [486, 470] on div at bounding box center [319, 332] width 581 height 336
drag, startPoint x: 513, startPoint y: 388, endPoint x: 728, endPoint y: 385, distance: 215.7
click at [488, 480] on div at bounding box center [319, 332] width 581 height 336
drag, startPoint x: 516, startPoint y: 403, endPoint x: 733, endPoint y: 379, distance: 218.6
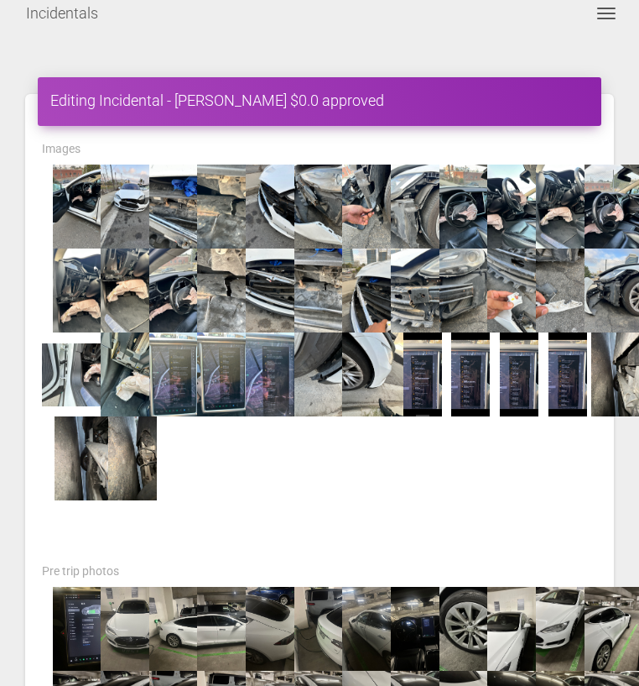
click at [523, 468] on div at bounding box center [319, 332] width 581 height 336
drag, startPoint x: 523, startPoint y: 375, endPoint x: 557, endPoint y: 451, distance: 83.7
click at [549, 454] on div at bounding box center [319, 332] width 581 height 336
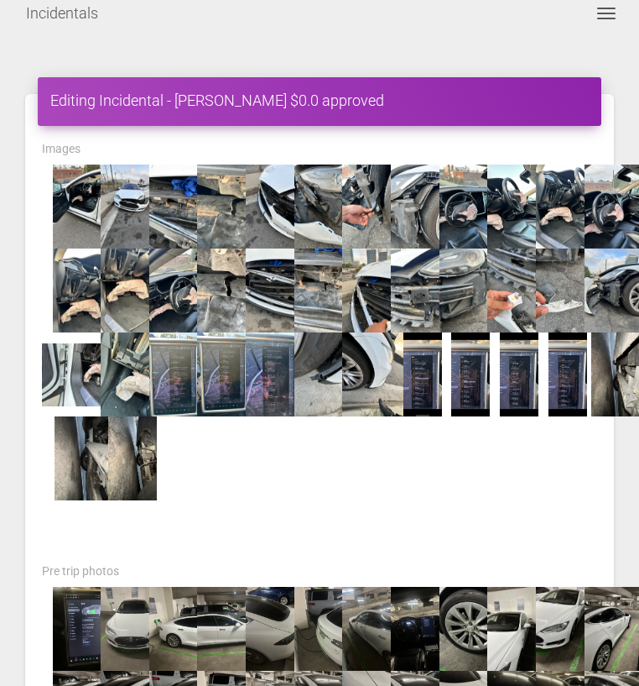
drag, startPoint x: 525, startPoint y: 369, endPoint x: 495, endPoint y: 484, distance: 118.9
click at [495, 484] on div at bounding box center [319, 332] width 581 height 336
drag, startPoint x: 516, startPoint y: 382, endPoint x: 591, endPoint y: 446, distance: 98.7
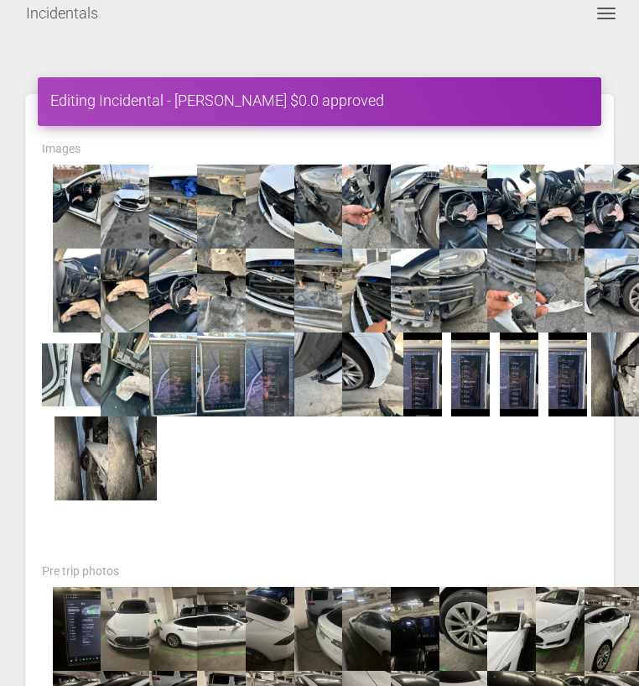
click at [526, 463] on div at bounding box center [319, 332] width 581 height 336
drag, startPoint x: 519, startPoint y: 378, endPoint x: 712, endPoint y: 387, distance: 193.2
click at [503, 458] on div at bounding box center [319, 332] width 581 height 336
drag, startPoint x: 516, startPoint y: 369, endPoint x: 725, endPoint y: 393, distance: 210.2
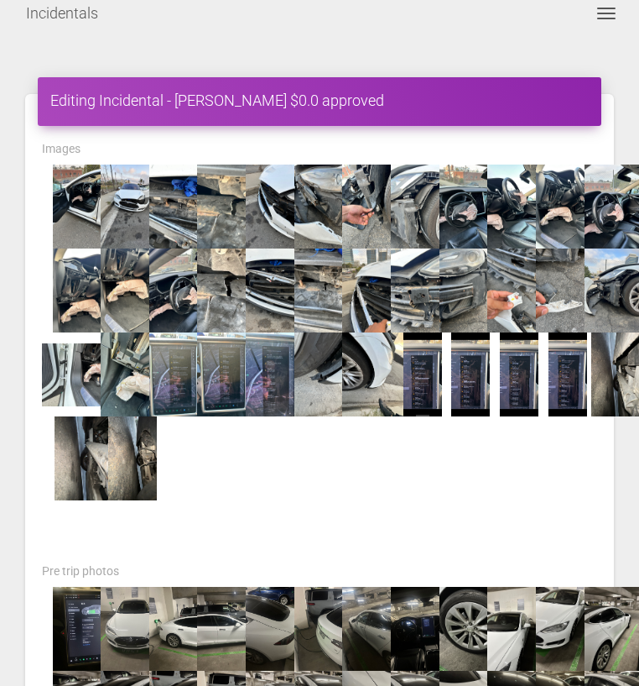
click at [519, 451] on div at bounding box center [319, 332] width 581 height 336
drag, startPoint x: 517, startPoint y: 362, endPoint x: 491, endPoint y: 481, distance: 121.1
click at [491, 481] on div at bounding box center [319, 332] width 581 height 336
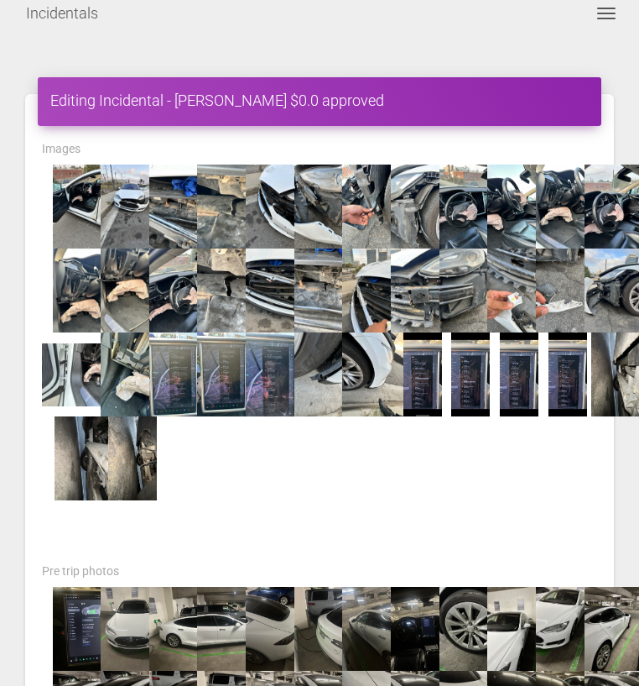
drag, startPoint x: 519, startPoint y: 368, endPoint x: 552, endPoint y: 448, distance: 86.5
click at [522, 455] on div at bounding box center [319, 332] width 581 height 336
drag, startPoint x: 519, startPoint y: 360, endPoint x: 717, endPoint y: 376, distance: 198.7
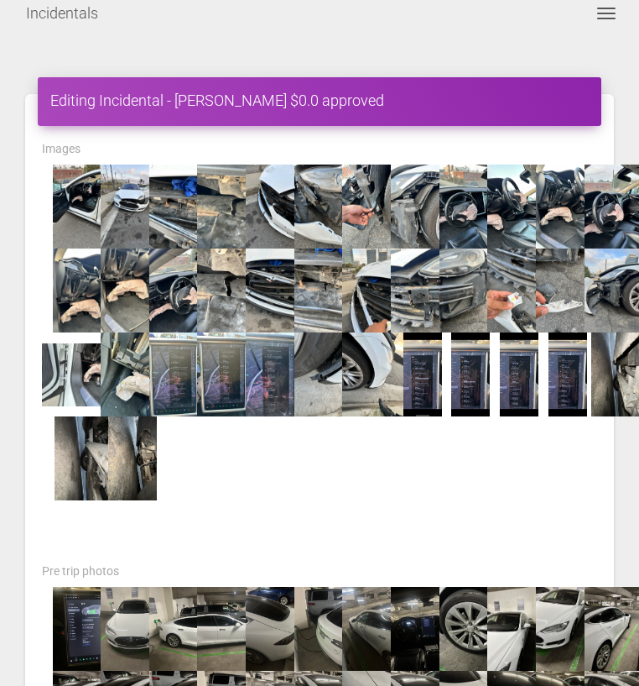
click at [528, 464] on div at bounding box center [319, 332] width 581 height 336
drag, startPoint x: 572, startPoint y: 371, endPoint x: 821, endPoint y: 394, distance: 250.2
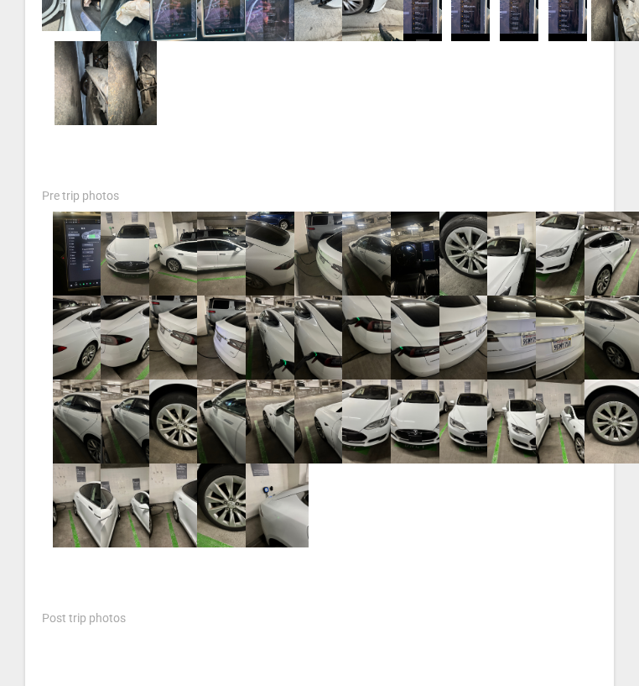
scroll to position [0, 0]
